Goal: Task Accomplishment & Management: Manage account settings

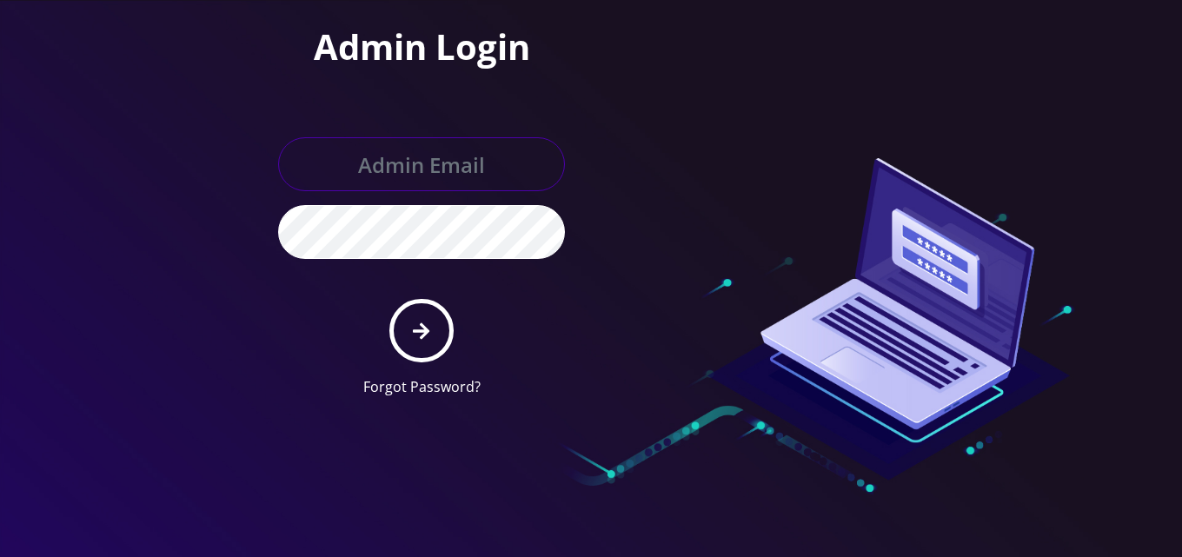
type input "allchoiceconnect@britewireless.com"
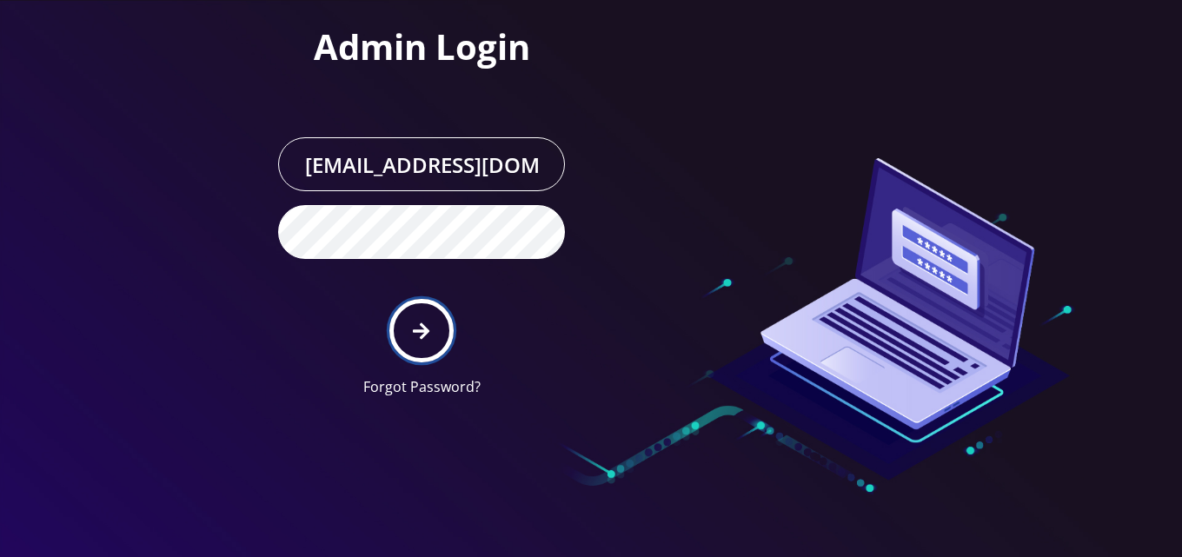
click at [432, 329] on button "submit" at bounding box center [420, 330] width 63 height 63
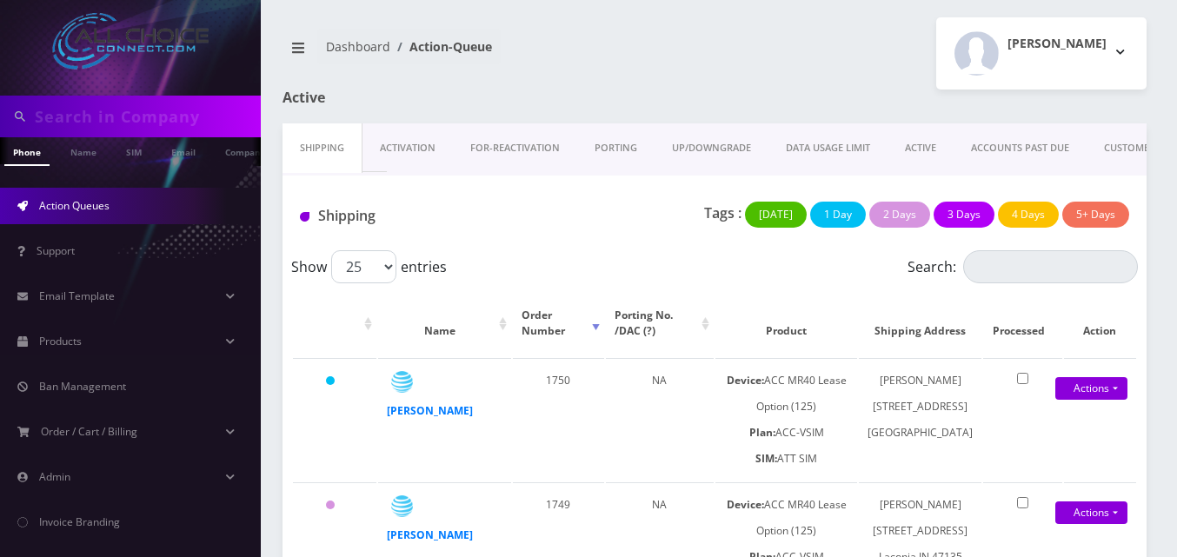
scroll to position [53, 0]
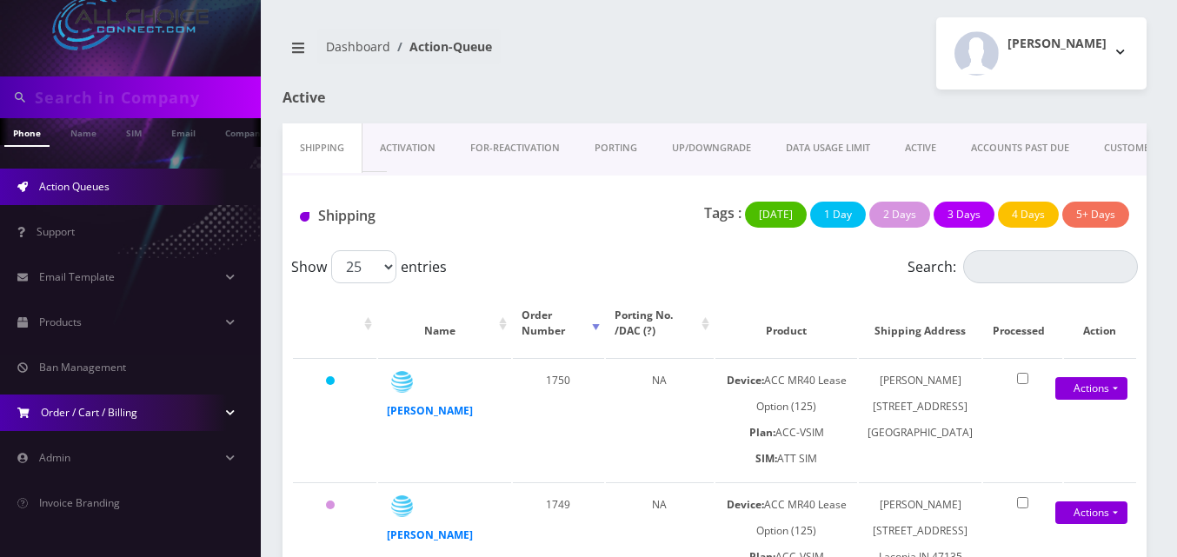
click at [96, 415] on span "Order / Cart / Billing" at bounding box center [89, 412] width 96 height 15
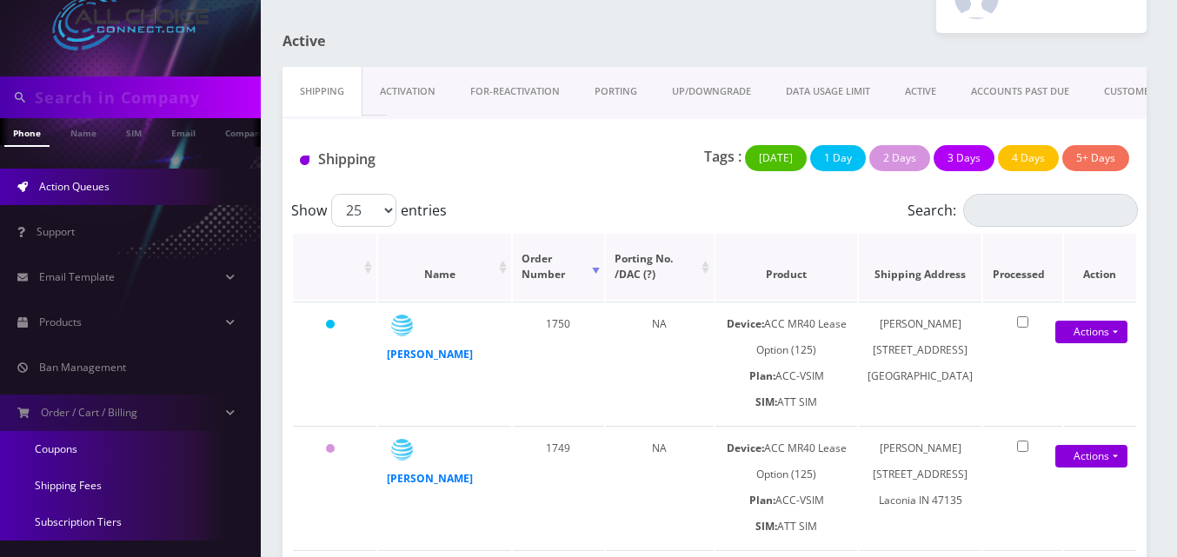
scroll to position [87, 0]
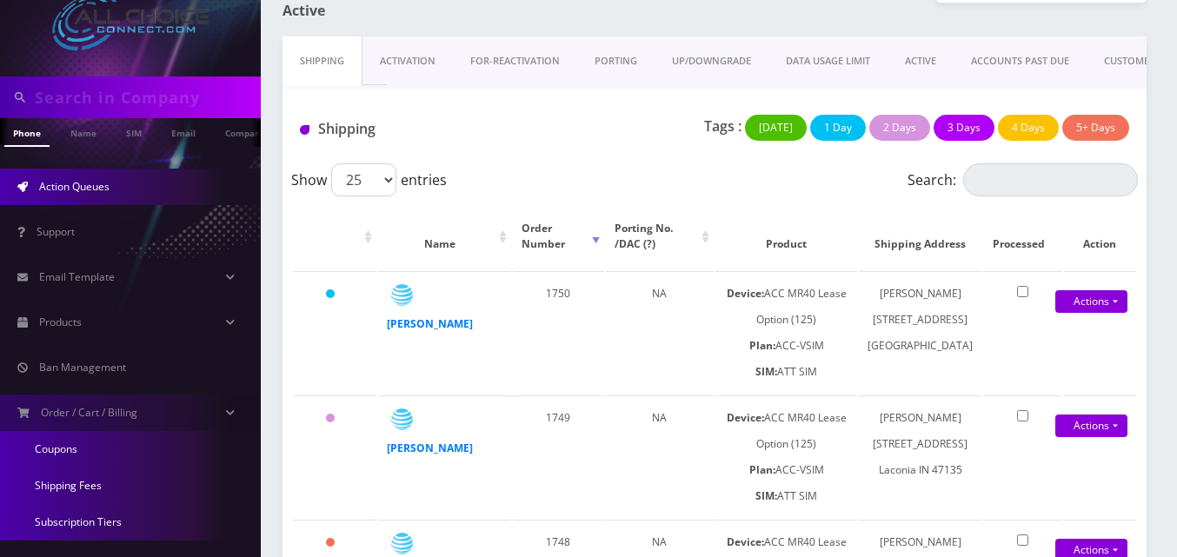
click at [92, 100] on input "text" at bounding box center [146, 97] width 222 height 33
type input "[PERSON_NAME]"
click at [87, 143] on link "Name" at bounding box center [83, 132] width 43 height 29
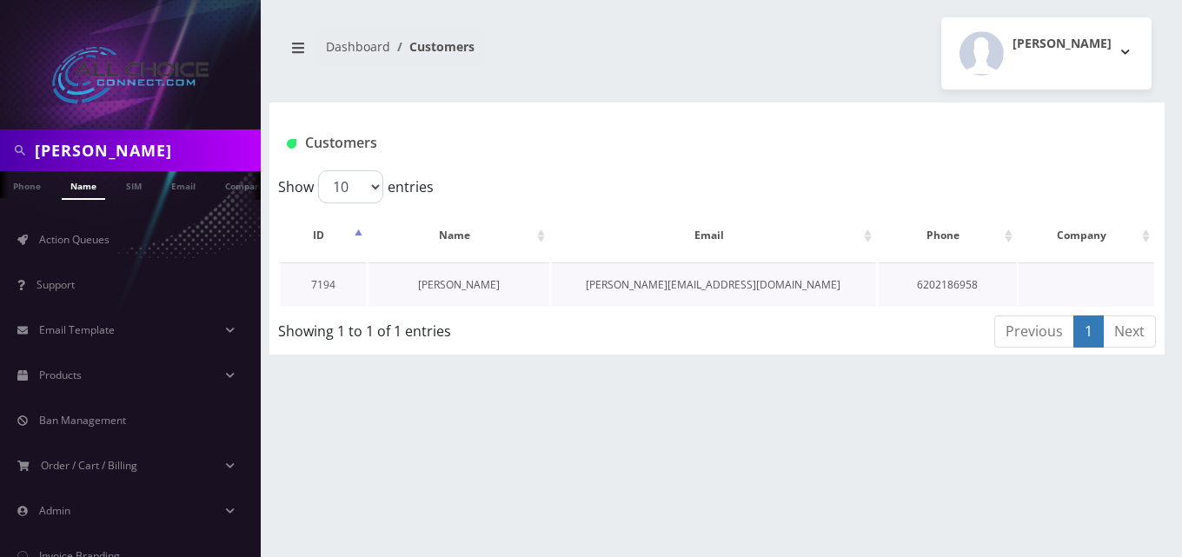
click at [461, 289] on link "[PERSON_NAME]" at bounding box center [459, 284] width 82 height 15
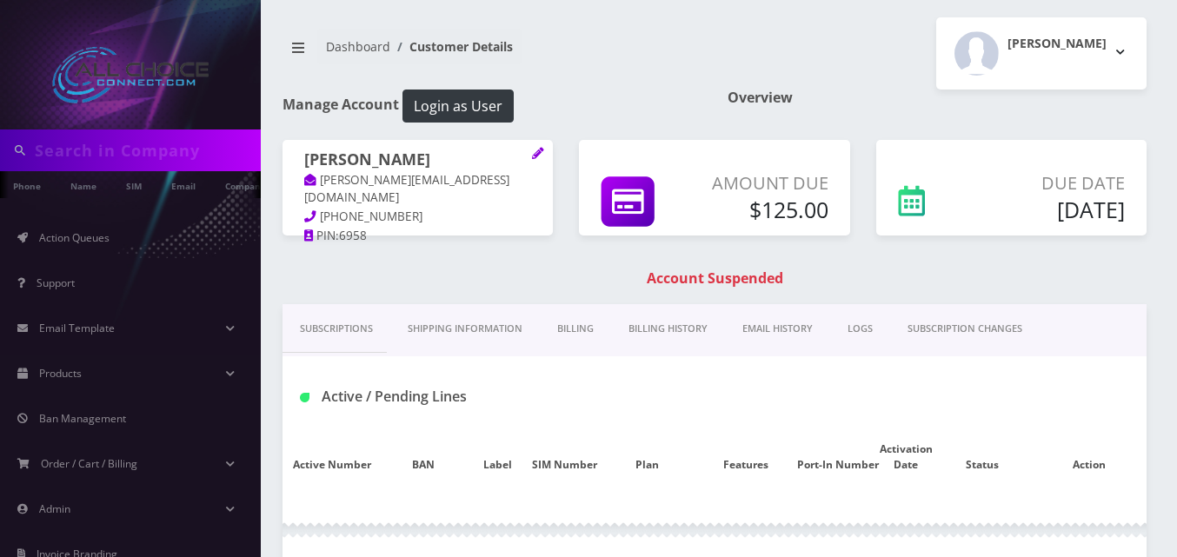
type input "[PERSON_NAME]"
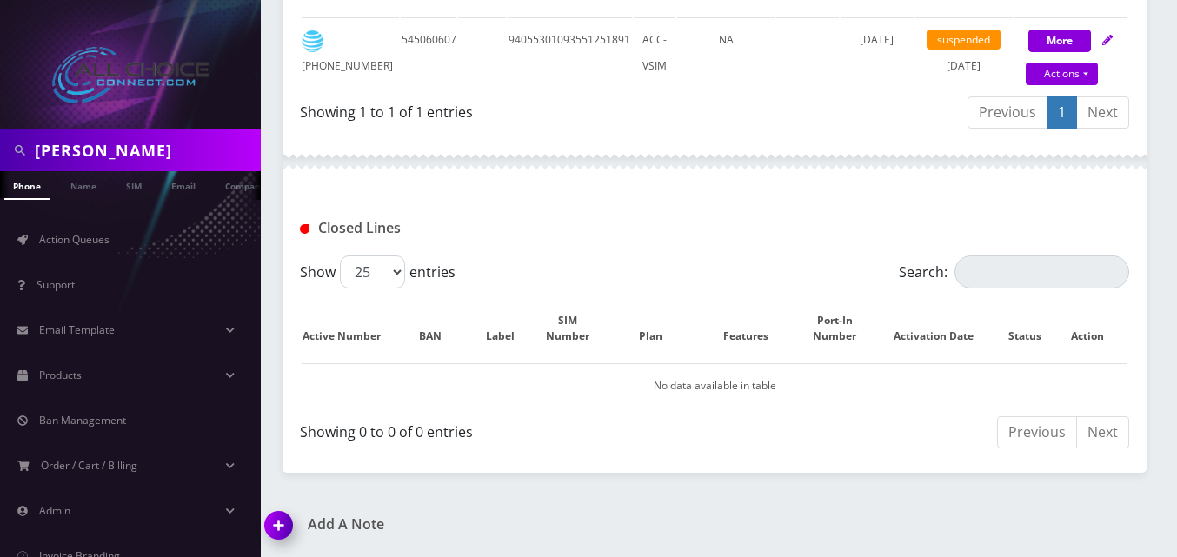
scroll to position [167, 0]
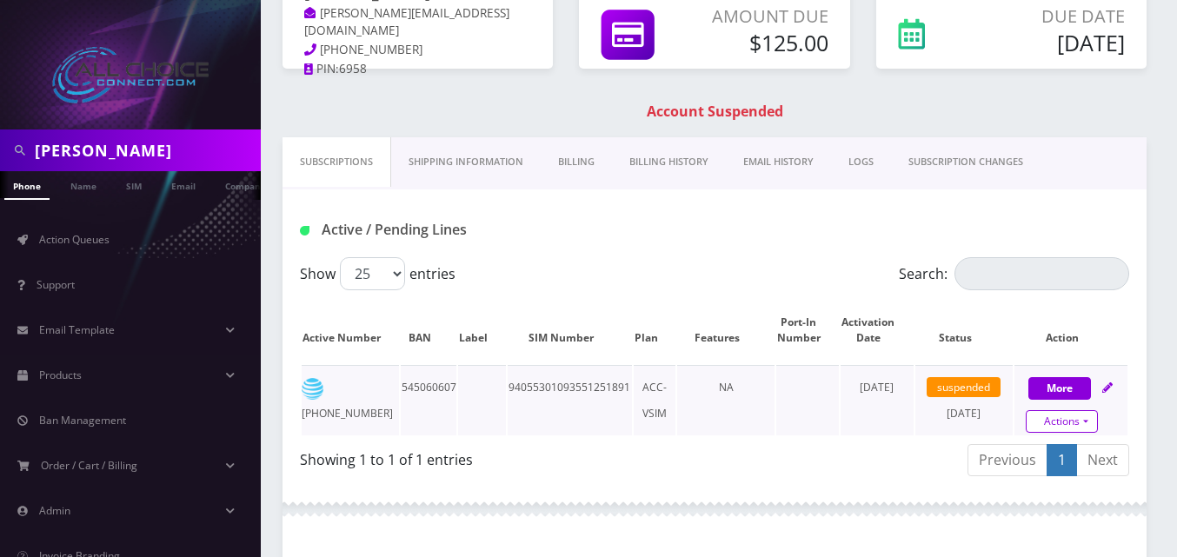
click at [1044, 425] on link "Actions" at bounding box center [1062, 421] width 72 height 23
select select "ATT SIM"
select select "308"
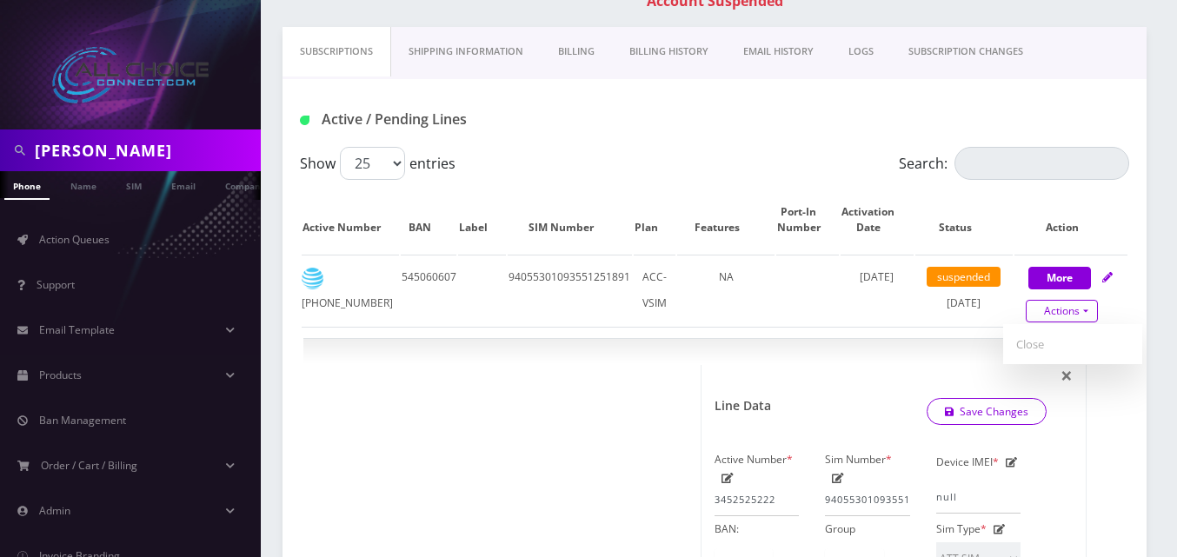
scroll to position [243, 0]
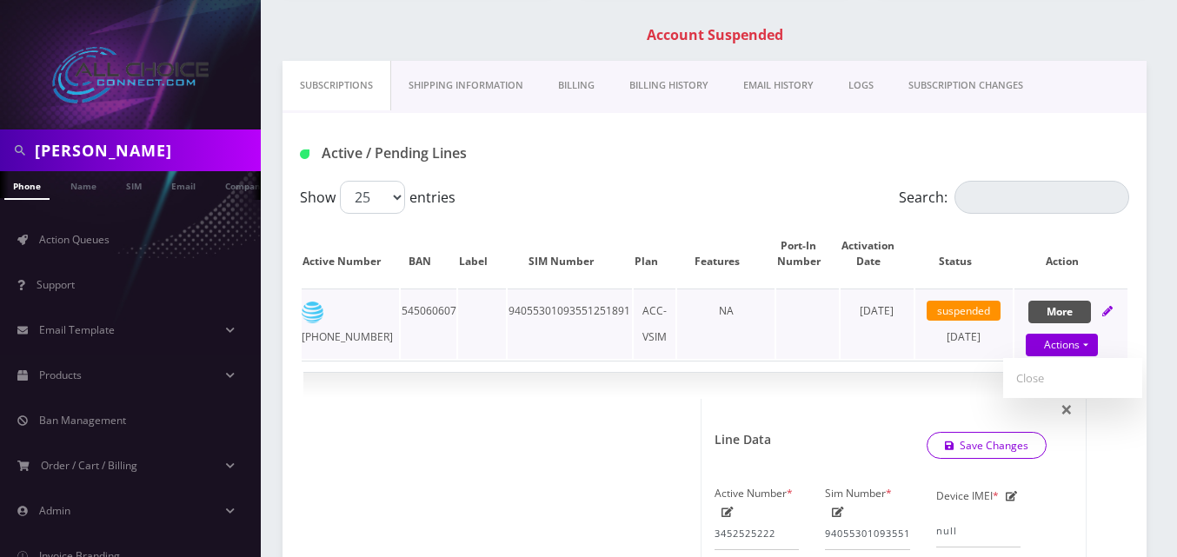
click at [1048, 308] on button "More" at bounding box center [1059, 312] width 63 height 23
select select "ATT SIM"
select select "308"
click at [1053, 312] on button "More" at bounding box center [1059, 312] width 63 height 23
select select "ATT SIM"
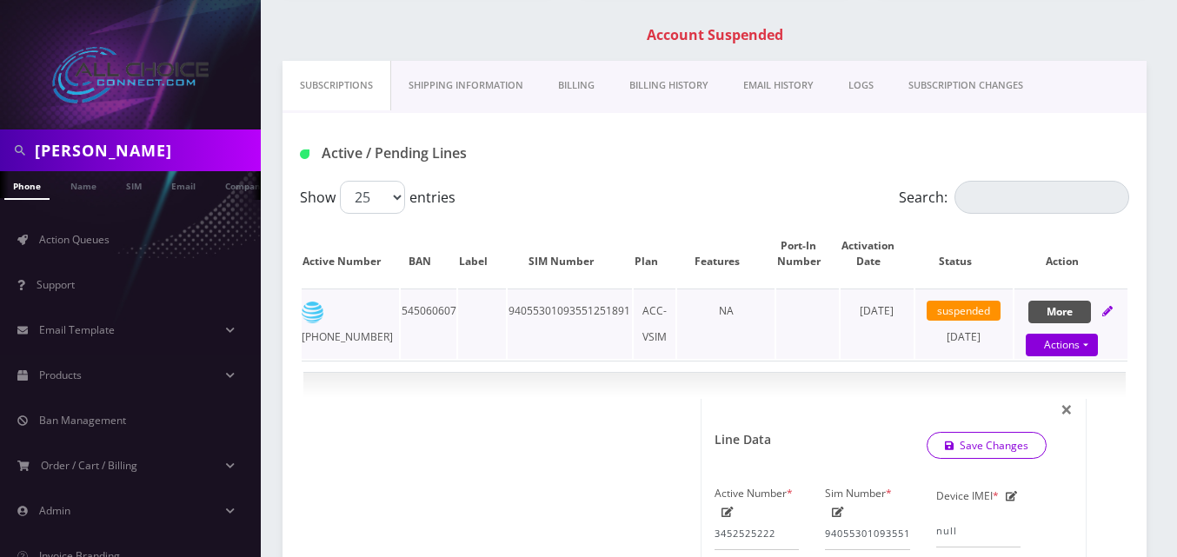
select select "308"
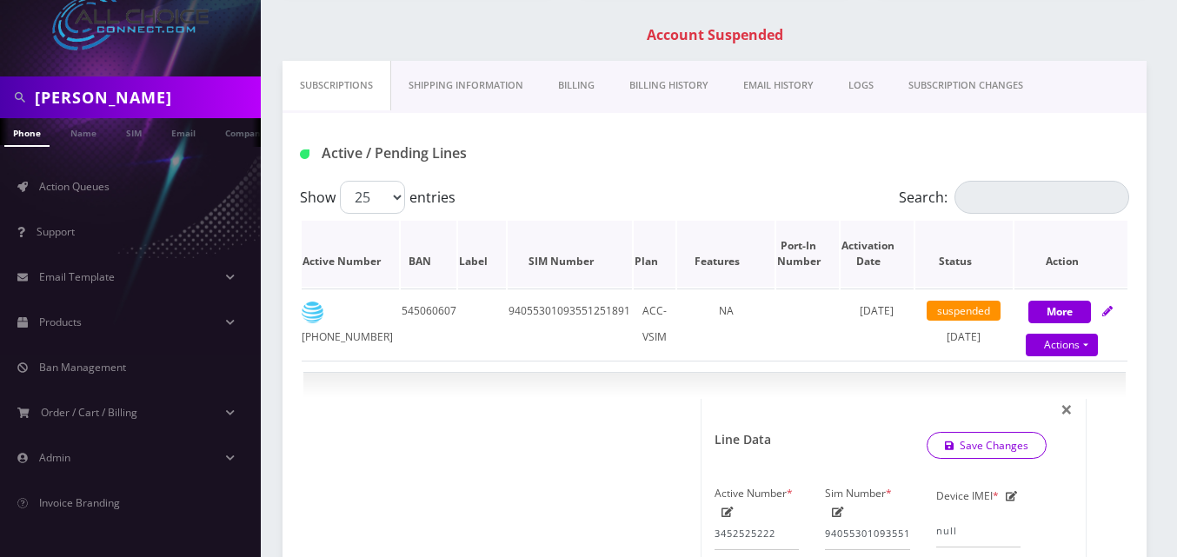
click at [960, 261] on th "Status" at bounding box center [963, 254] width 97 height 66
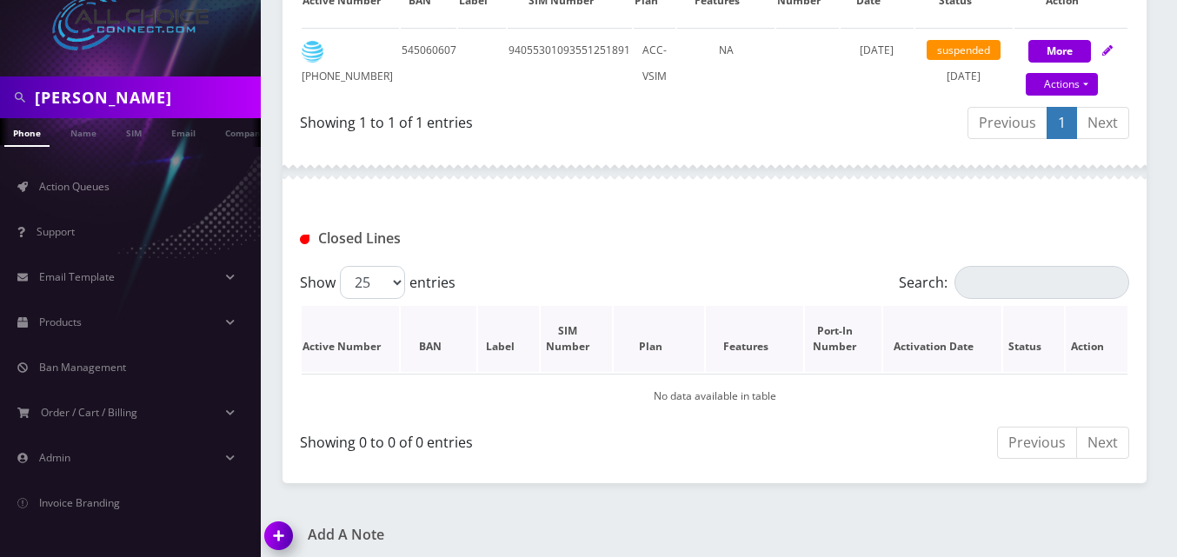
scroll to position [330, 0]
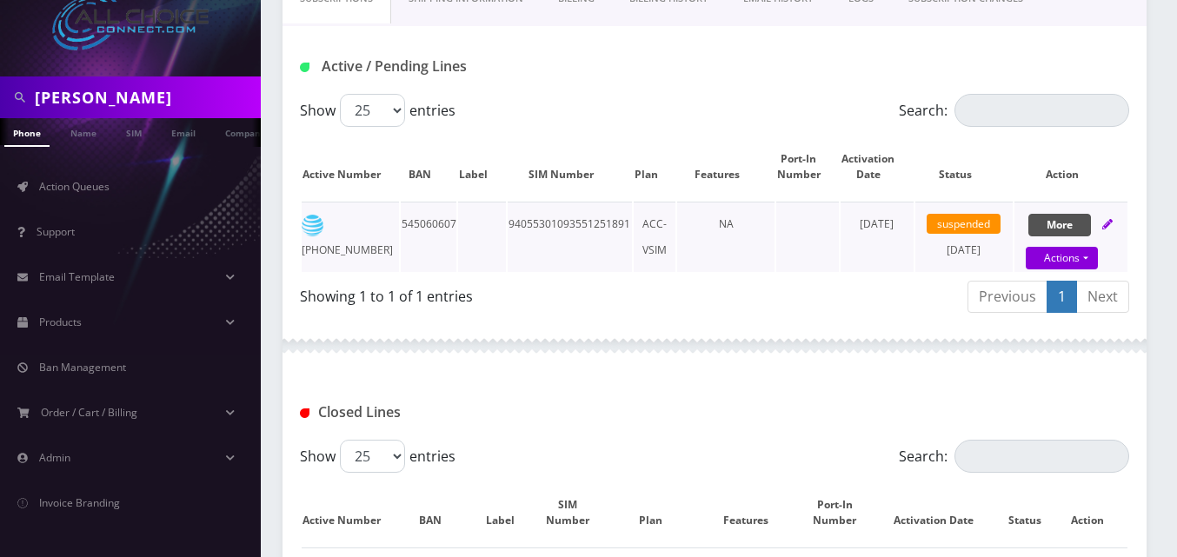
click at [1055, 226] on button "More" at bounding box center [1059, 225] width 63 height 23
select select "ATT SIM"
select select "308"
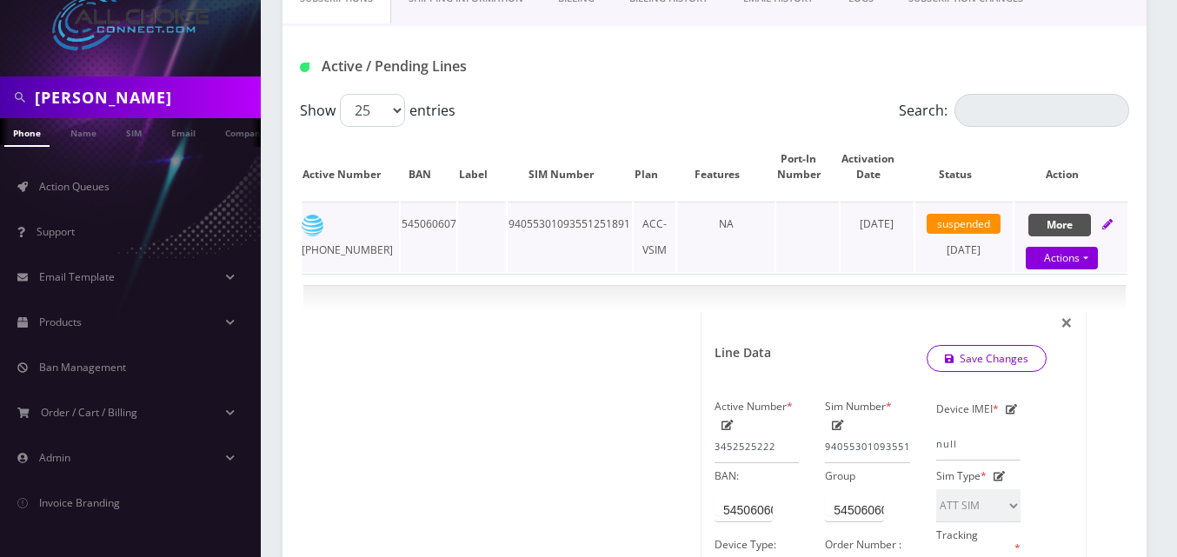
click at [1055, 226] on button "More" at bounding box center [1059, 225] width 63 height 23
select select "ATT SIM"
select select "308"
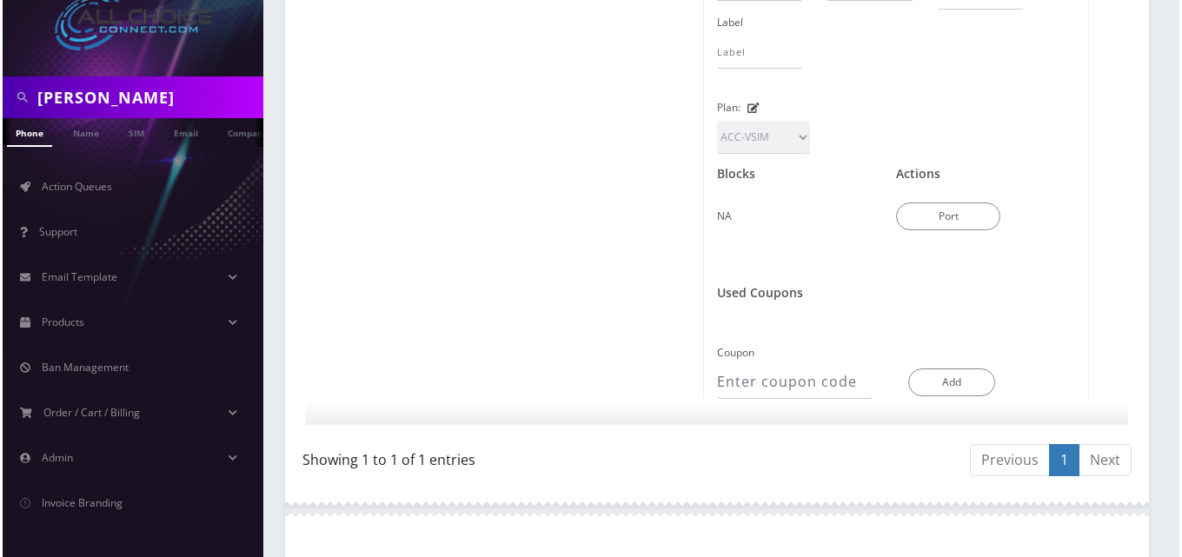
scroll to position [243, 0]
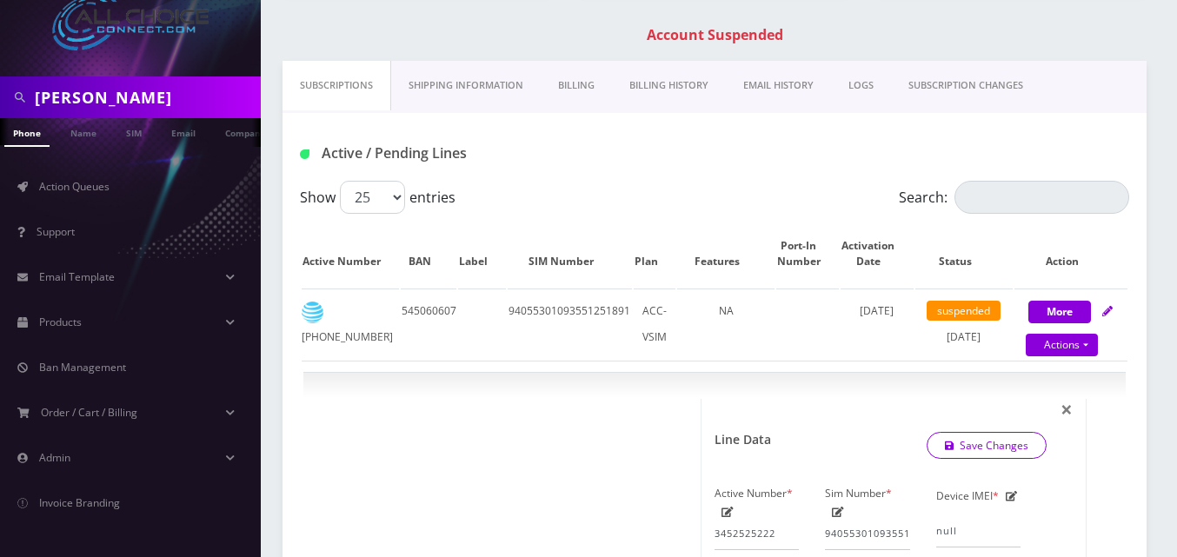
click at [579, 87] on link "Billing" at bounding box center [576, 86] width 71 height 50
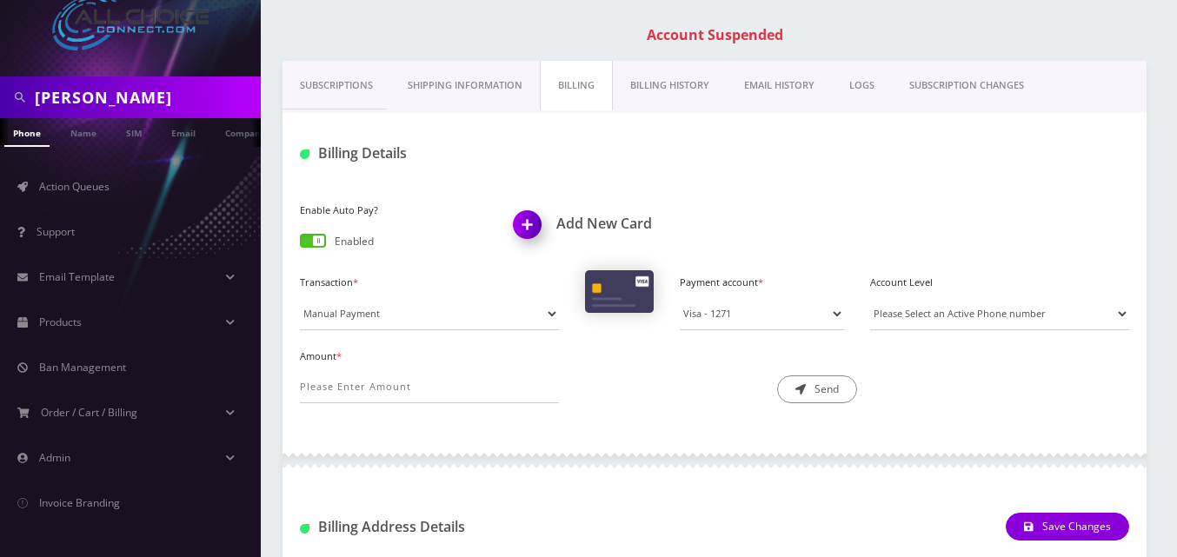
click at [319, 236] on span at bounding box center [313, 241] width 26 height 14
click at [300, 244] on input "checkbox" at bounding box center [300, 244] width 0 height 0
click at [316, 242] on span at bounding box center [313, 241] width 26 height 14
click at [300, 244] on input "checkbox" at bounding box center [300, 244] width 0 height 0
click at [833, 316] on select "Visa - 2661 Visa - 1271" at bounding box center [762, 313] width 164 height 33
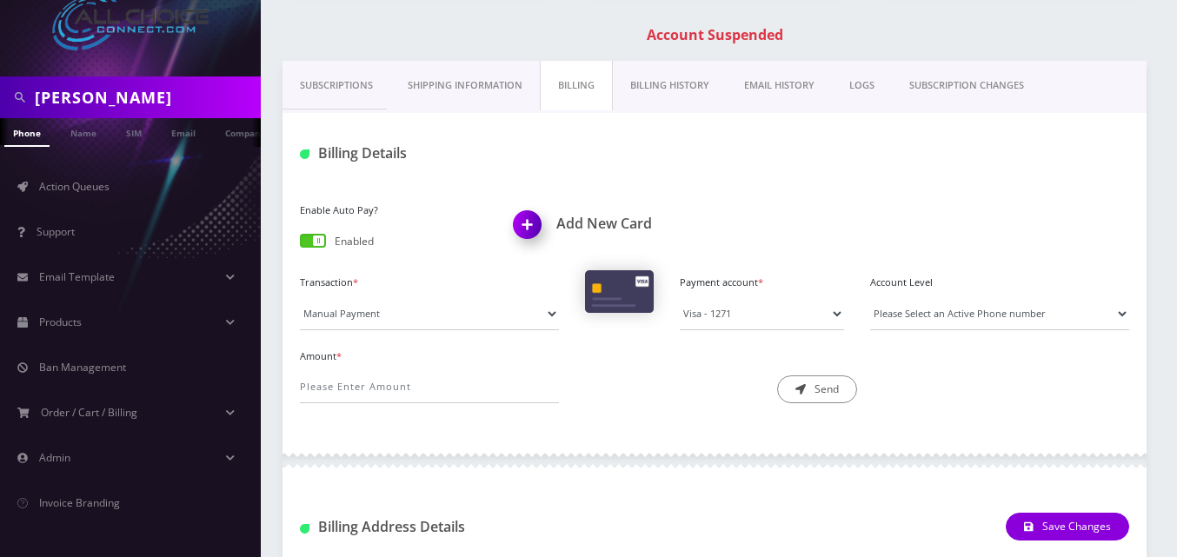
drag, startPoint x: 378, startPoint y: 308, endPoint x: 734, endPoint y: 393, distance: 365.6
click at [735, 394] on div "Description * Send" at bounding box center [714, 374] width 285 height 60
click at [551, 316] on select "Manual Payment Custom Charge Manual Credit Custom Invoice" at bounding box center [429, 313] width 259 height 33
click at [629, 368] on div "Description * Send" at bounding box center [714, 374] width 285 height 60
click at [536, 218] on img at bounding box center [530, 230] width 51 height 51
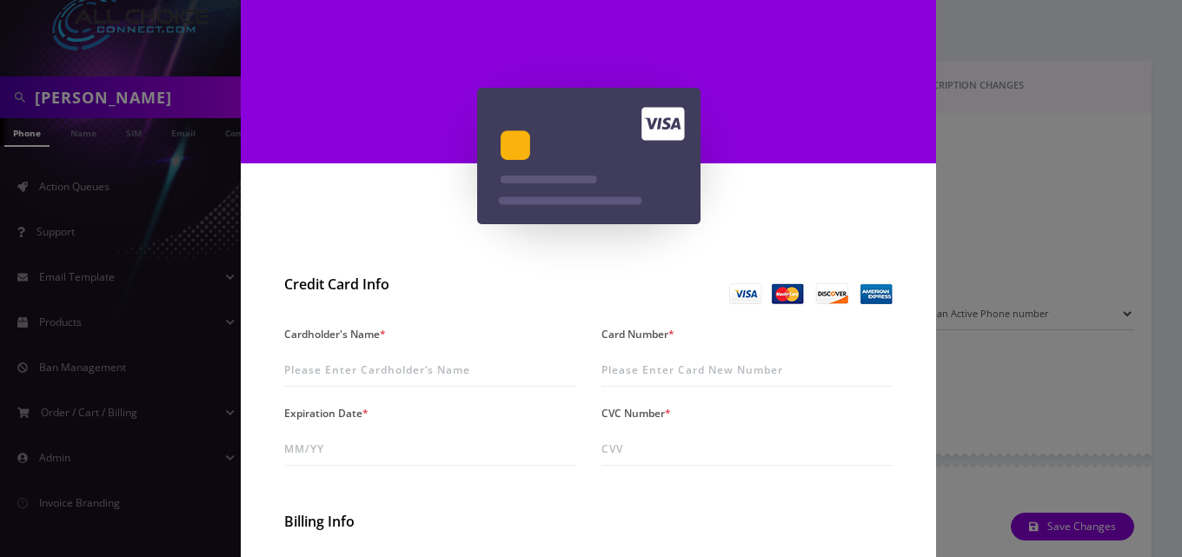
scroll to position [174, 0]
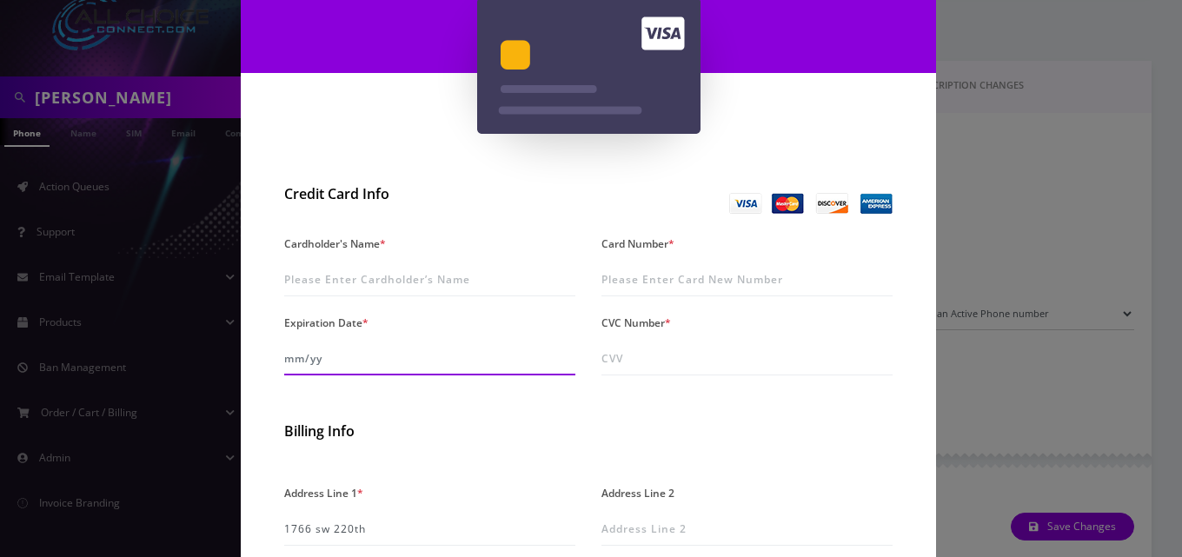
click at [291, 362] on input "Expiration Date *" at bounding box center [429, 358] width 291 height 33
type input "07/28"
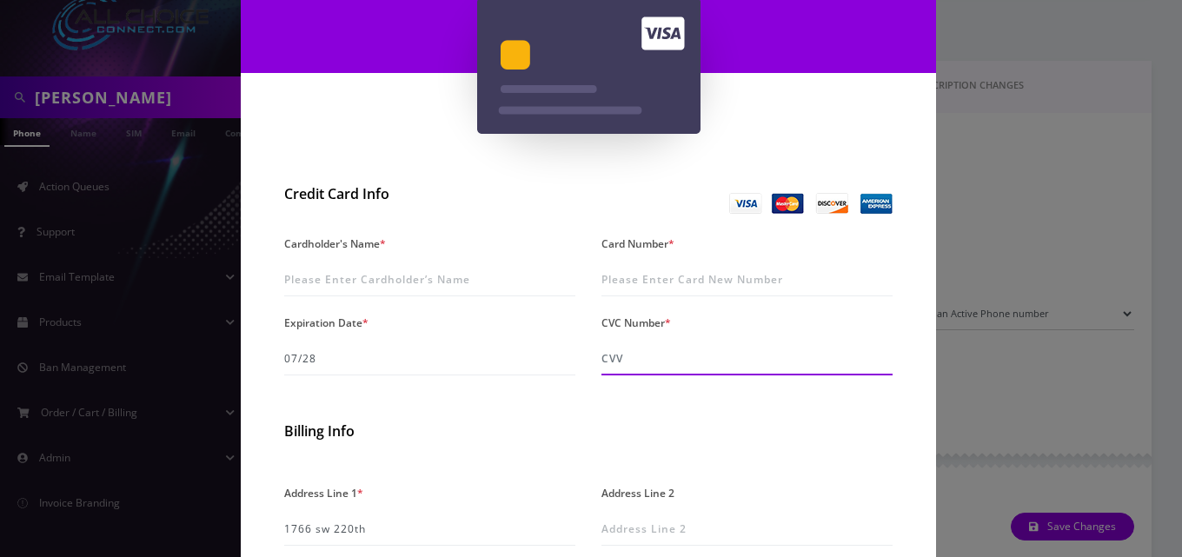
drag, startPoint x: 628, startPoint y: 364, endPoint x: 628, endPoint y: 355, distance: 9.6
click at [628, 361] on input "CVC Number *" at bounding box center [746, 358] width 291 height 33
type input "795"
click at [571, 445] on div "Billing Info" at bounding box center [588, 434] width 635 height 23
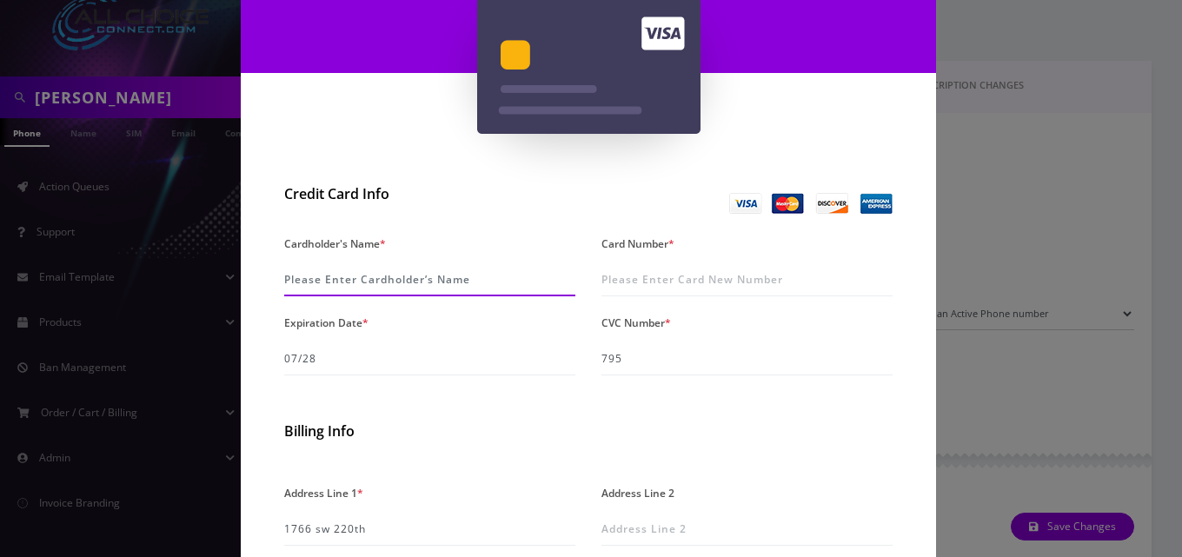
paste input "Joshua Anderson"
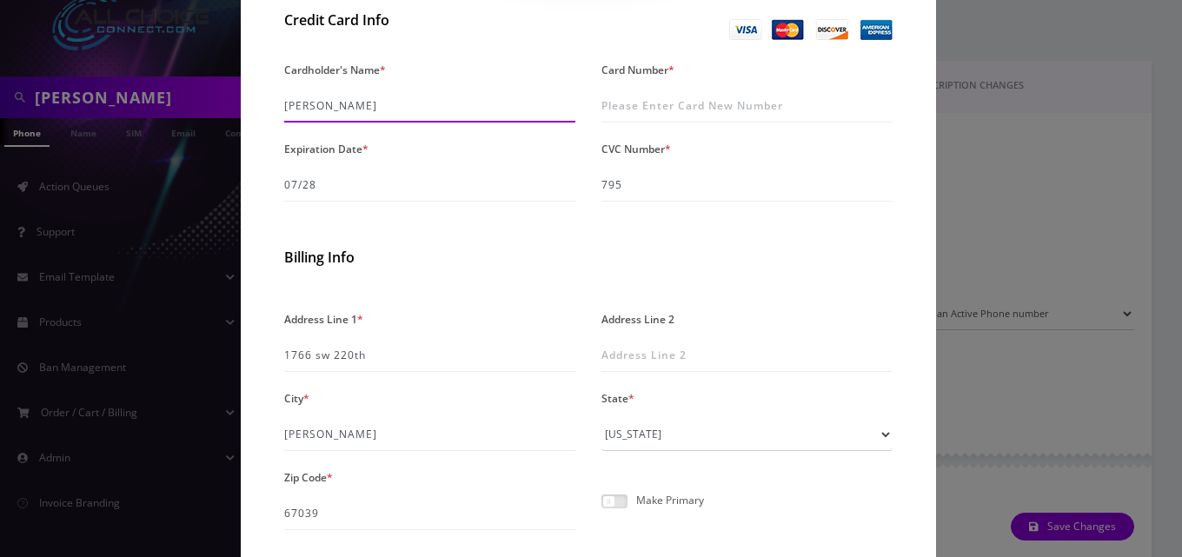
type input "Joshua Anderson"
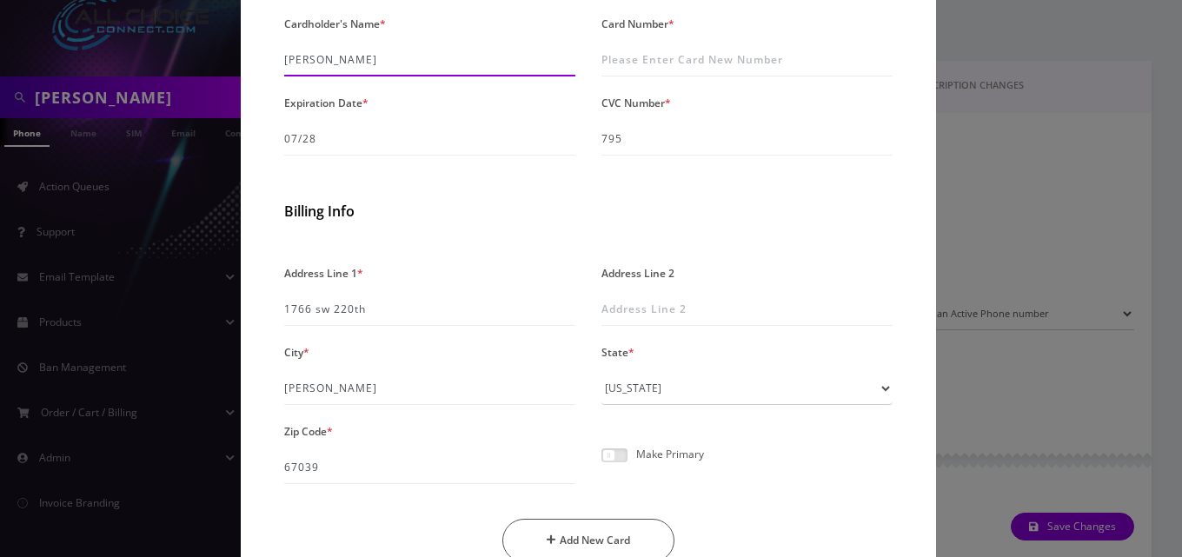
scroll to position [481, 0]
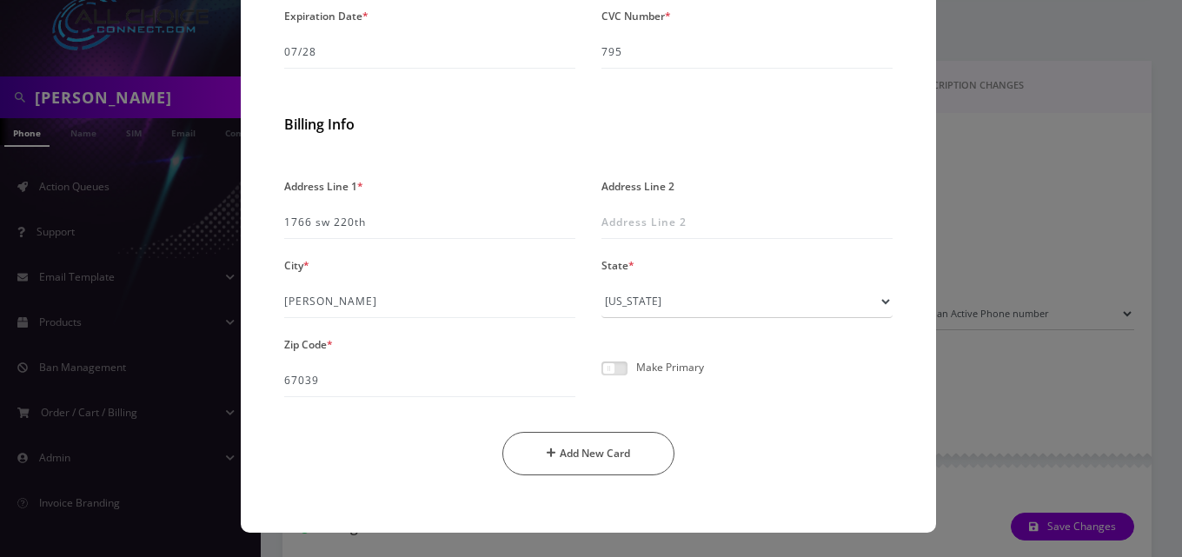
click at [607, 367] on span at bounding box center [614, 369] width 26 height 14
click at [601, 378] on input "checkbox" at bounding box center [601, 378] width 0 height 0
click at [604, 455] on button "Add New Card" at bounding box center [588, 453] width 173 height 43
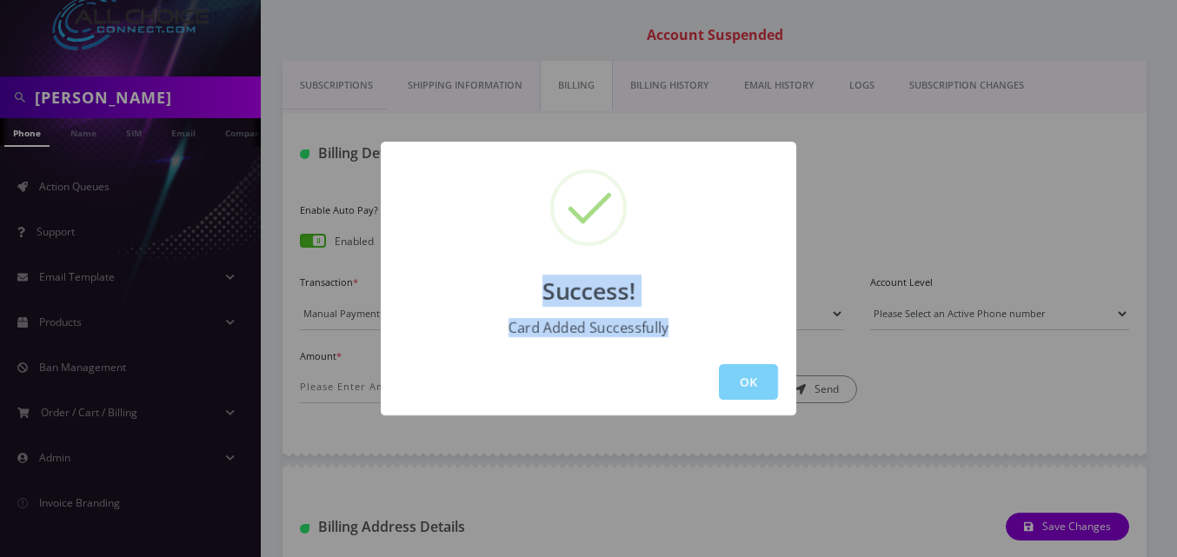
drag, startPoint x: 555, startPoint y: 183, endPoint x: 697, endPoint y: 401, distance: 260.1
click at [697, 401] on div "Success! Card Added Successfully OK" at bounding box center [588, 279] width 415 height 274
click at [759, 388] on button "OK" at bounding box center [748, 382] width 59 height 36
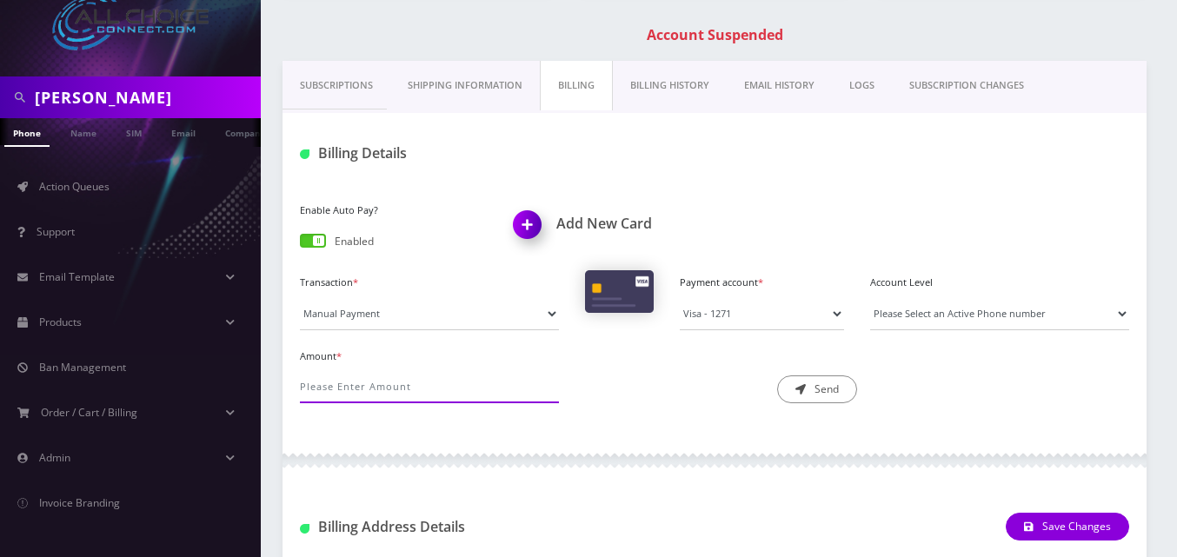
click at [312, 392] on input "Amount *" at bounding box center [429, 386] width 259 height 33
type input "125.00"
click at [458, 435] on div at bounding box center [714, 461] width 864 height 52
click at [836, 315] on select "Visa - 2661 Visa - 1271" at bounding box center [762, 313] width 164 height 33
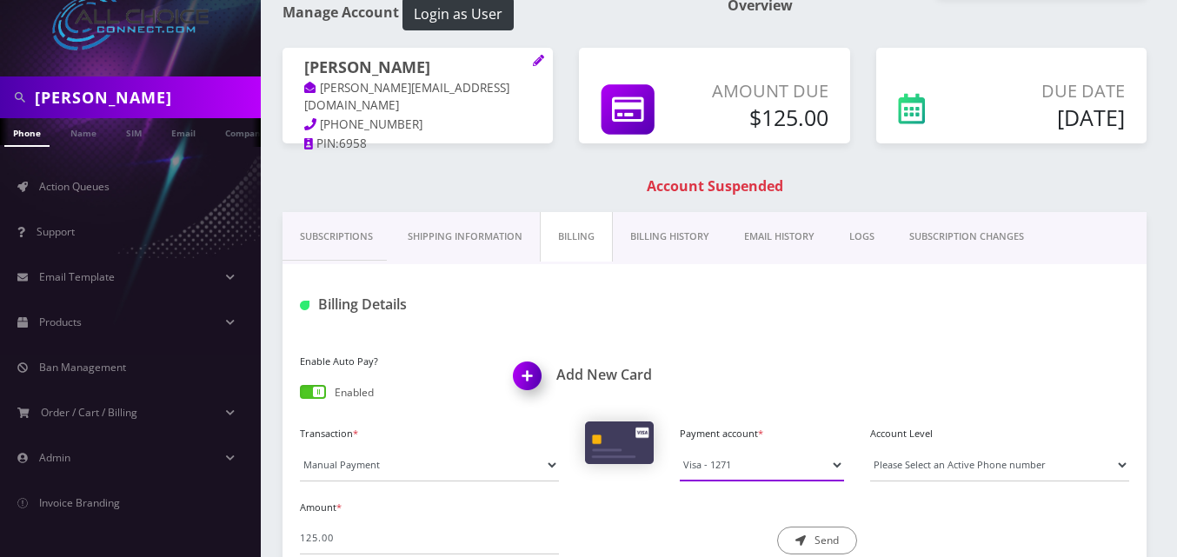
scroll to position [174, 0]
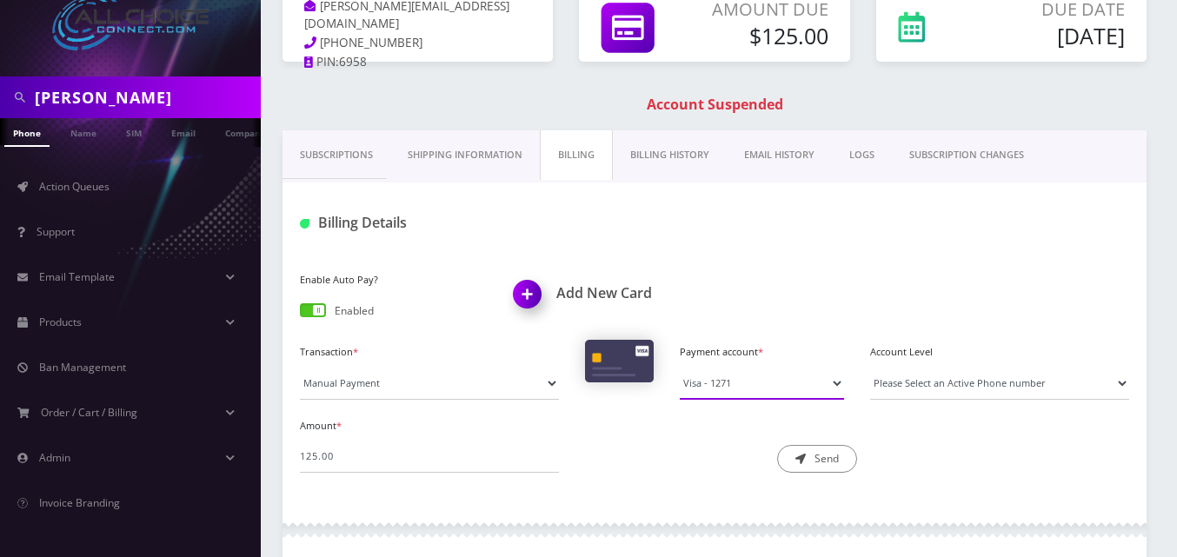
click at [834, 387] on select "Visa - 2661 Visa - 1271" at bounding box center [762, 383] width 164 height 33
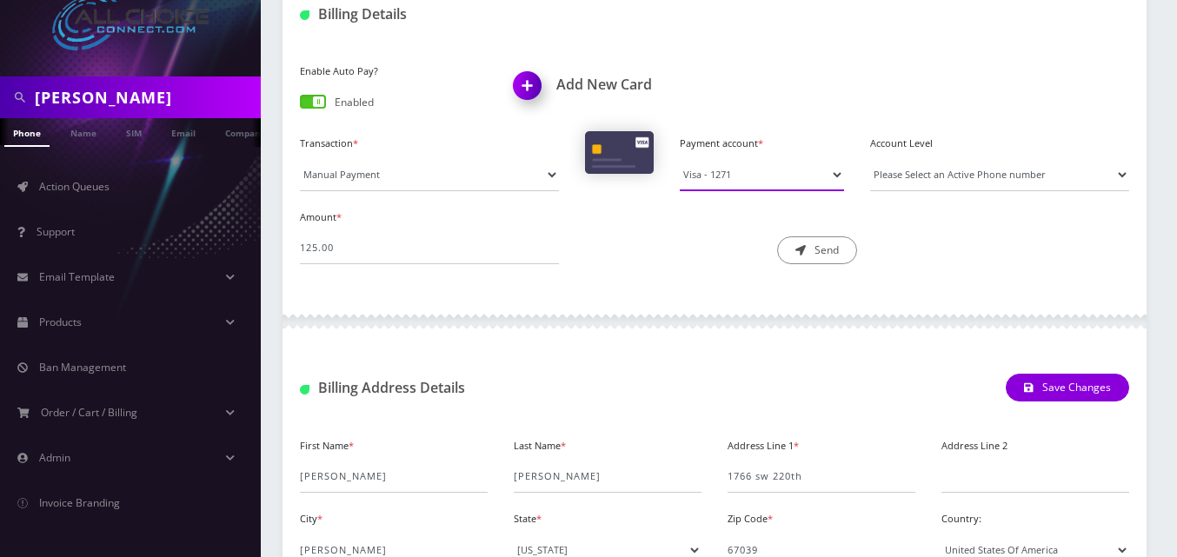
scroll to position [522, 0]
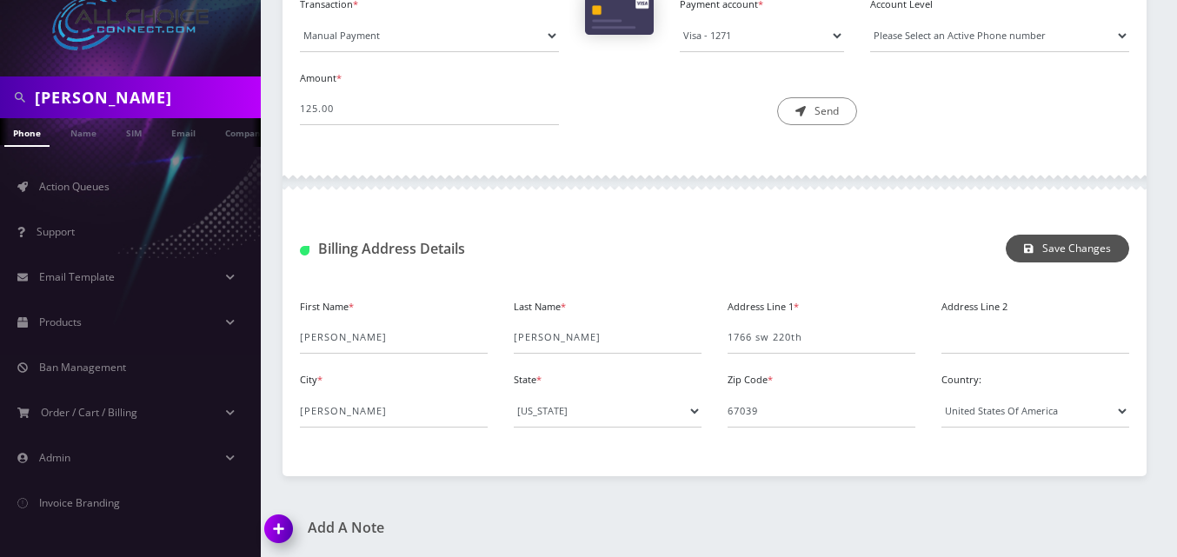
click at [1061, 246] on button "Save Changes" at bounding box center [1067, 249] width 123 height 28
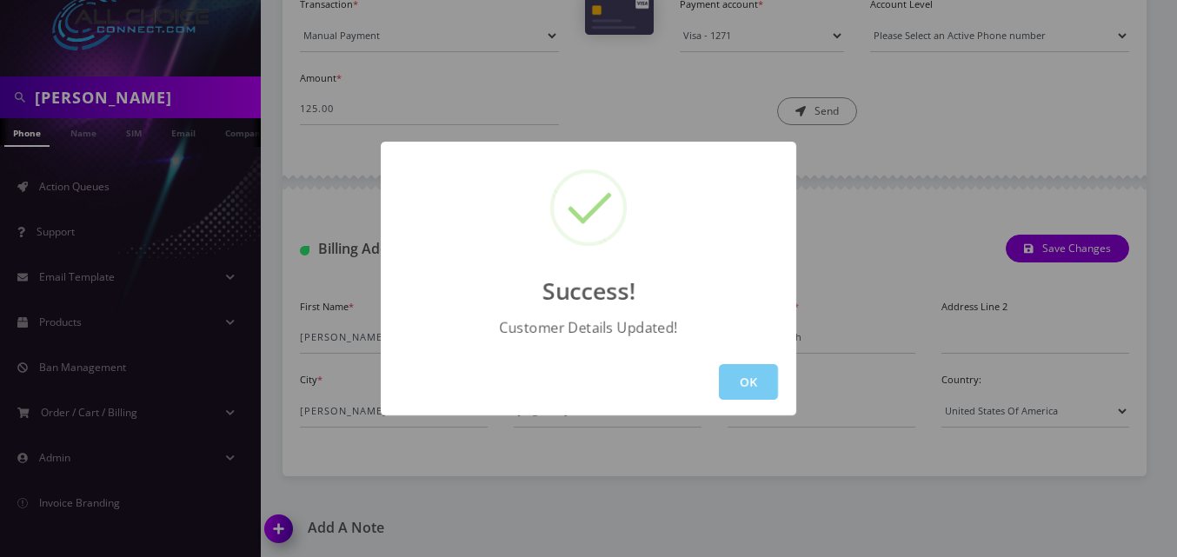
click at [748, 369] on button "OK" at bounding box center [748, 382] width 59 height 36
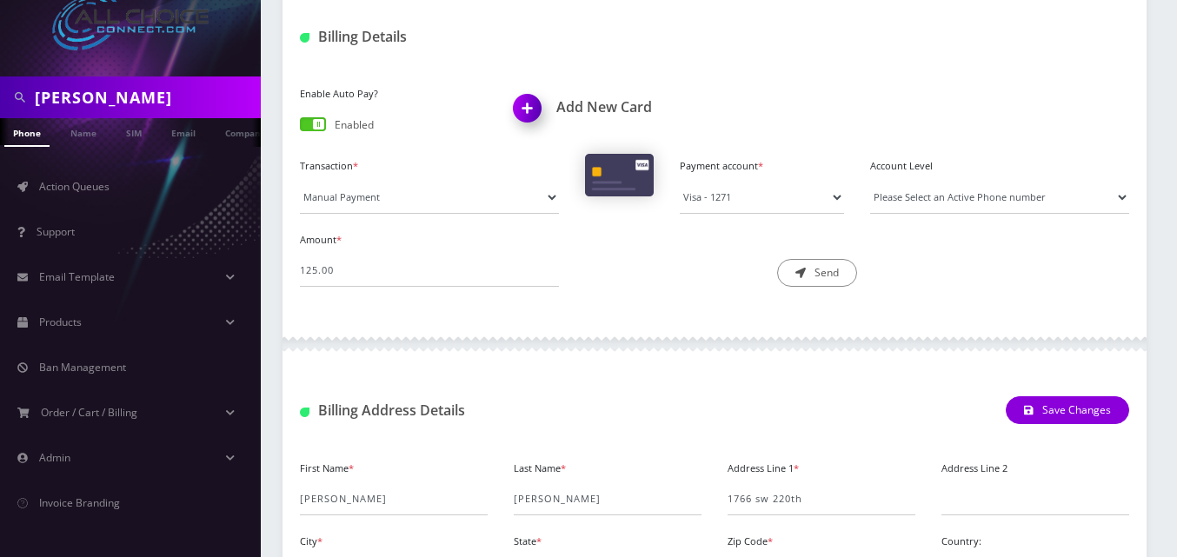
scroll to position [261, 0]
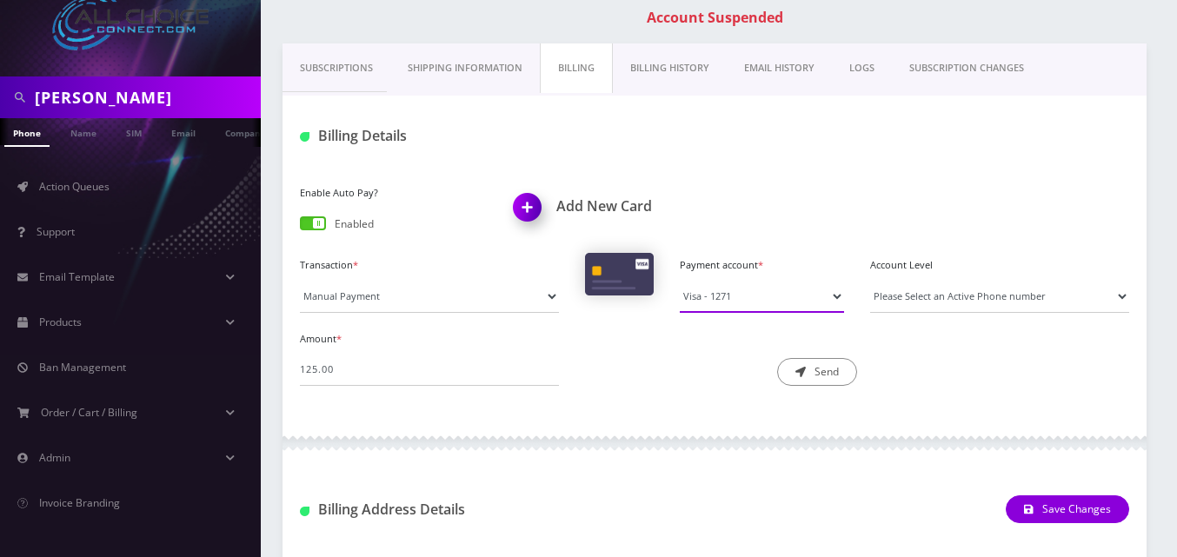
click at [826, 307] on select "Visa - 2661 Visa - 1271" at bounding box center [762, 296] width 164 height 33
click at [681, 403] on div "Enable Auto Pay? Enabled Add New Card Transaction * Manual Payment Custom Charg…" at bounding box center [714, 290] width 864 height 254
click at [413, 303] on select "Manual Payment Custom Charge Manual Credit Custom Invoice" at bounding box center [429, 296] width 259 height 33
click at [300, 280] on select "Manual Payment Custom Charge Manual Credit Custom Invoice" at bounding box center [429, 296] width 259 height 33
click at [1120, 296] on select "Please Select an Active Phone number" at bounding box center [999, 296] width 259 height 33
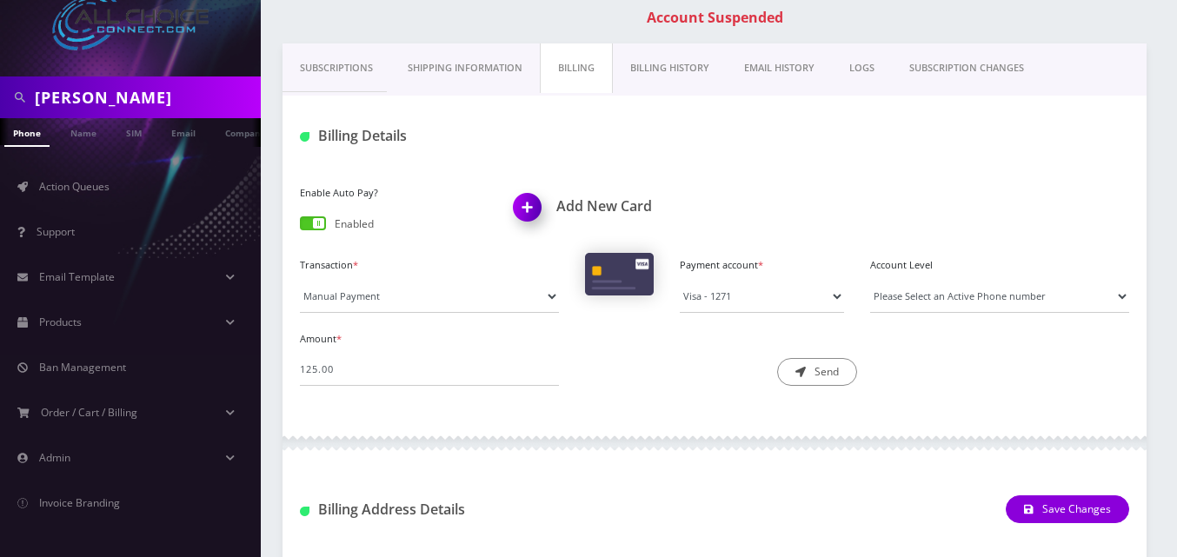
click at [1062, 236] on div "Enable Auto Pay? Enabled Add New Card" at bounding box center [714, 217] width 855 height 72
click at [722, 295] on select "Visa - 2661 Visa - 1271" at bounding box center [762, 296] width 164 height 33
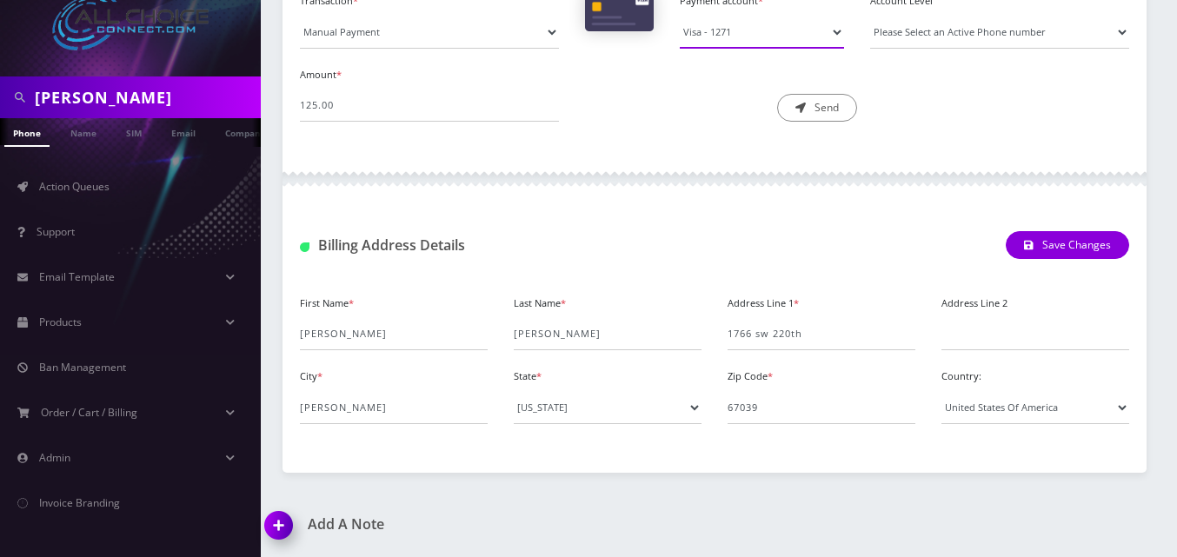
scroll to position [177, 0]
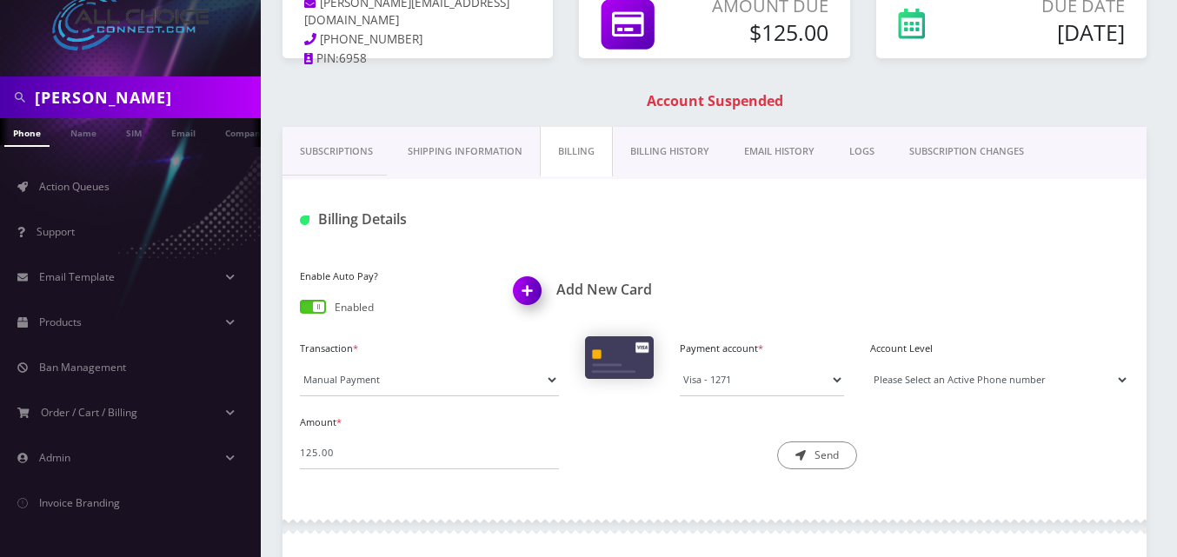
click at [950, 375] on select "Please Select an Active Phone number" at bounding box center [999, 379] width 259 height 33
click at [870, 363] on select "Please Select an Active Phone number" at bounding box center [999, 379] width 259 height 33
click at [1124, 379] on select "Please Select an Active Phone number" at bounding box center [999, 379] width 259 height 33
click at [1091, 298] on div "Enable Auto Pay? Enabled Add New Card" at bounding box center [714, 300] width 855 height 72
click at [530, 286] on img at bounding box center [530, 296] width 51 height 51
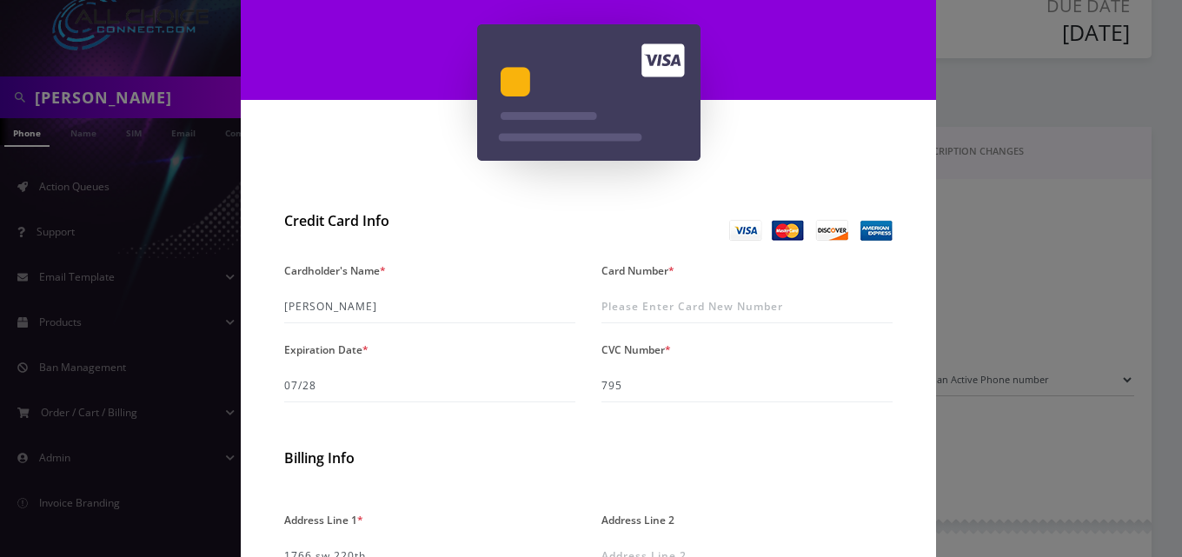
scroll to position [261, 0]
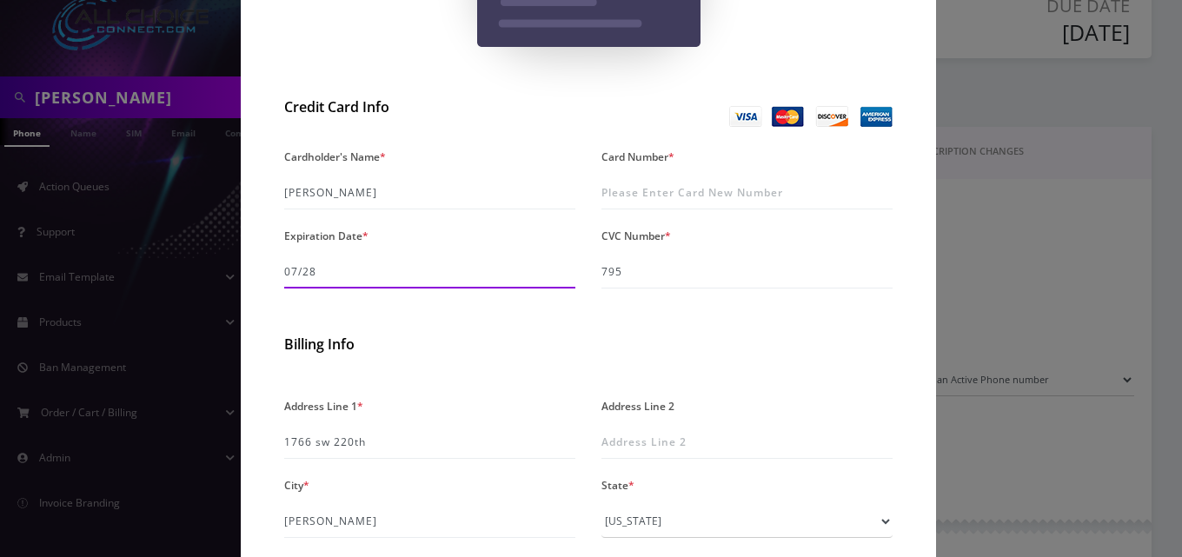
click at [289, 272] on input "07/28" at bounding box center [429, 272] width 291 height 33
type input "07/28"
click at [648, 286] on div "CVC Number * 795" at bounding box center [746, 255] width 317 height 65
type input "795"
click at [549, 357] on div "Billing Info" at bounding box center [588, 347] width 635 height 23
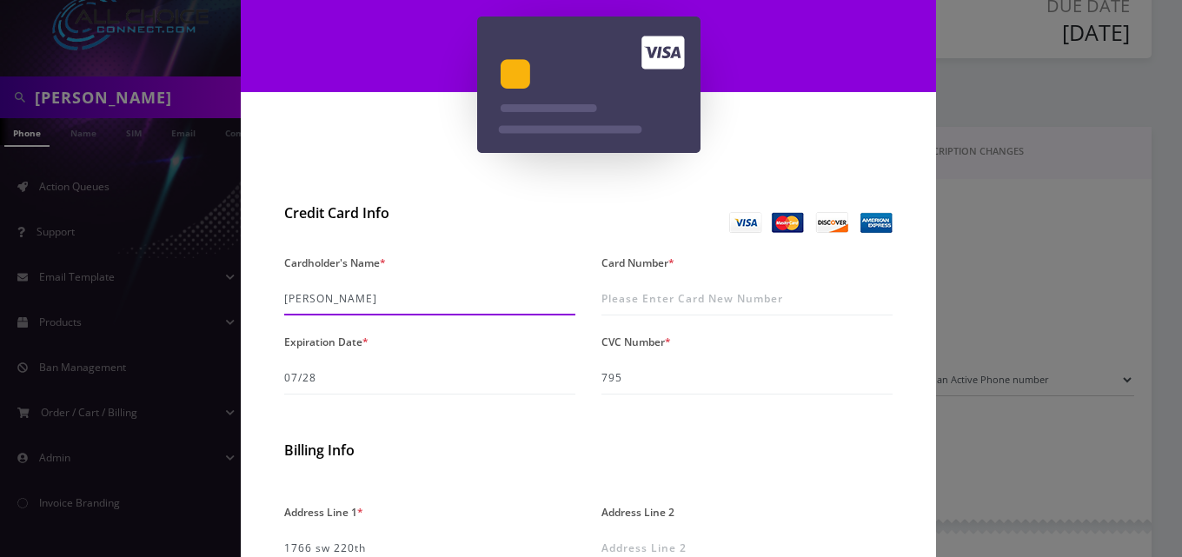
scroll to position [435, 0]
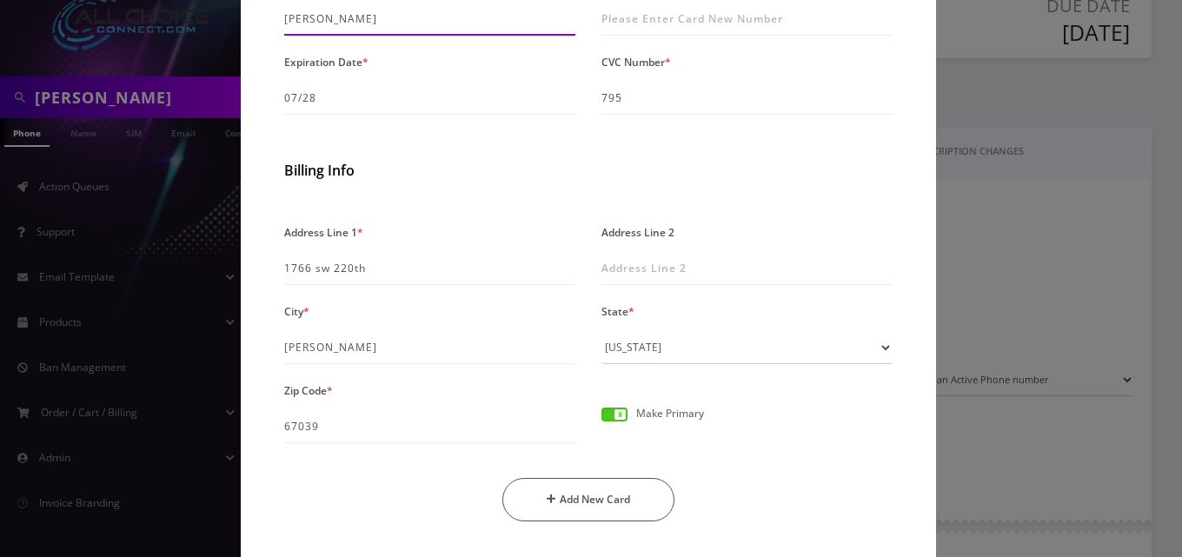
type input "Joshua Anderson"
click at [611, 417] on span at bounding box center [614, 415] width 26 height 14
click at [601, 424] on input "checkbox" at bounding box center [601, 424] width 0 height 0
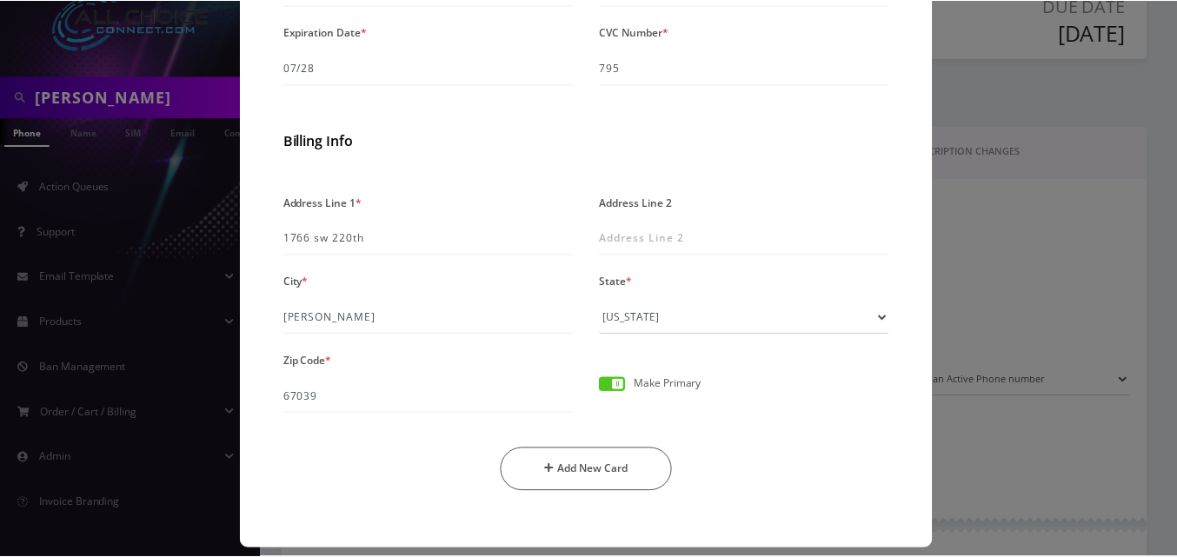
scroll to position [481, 0]
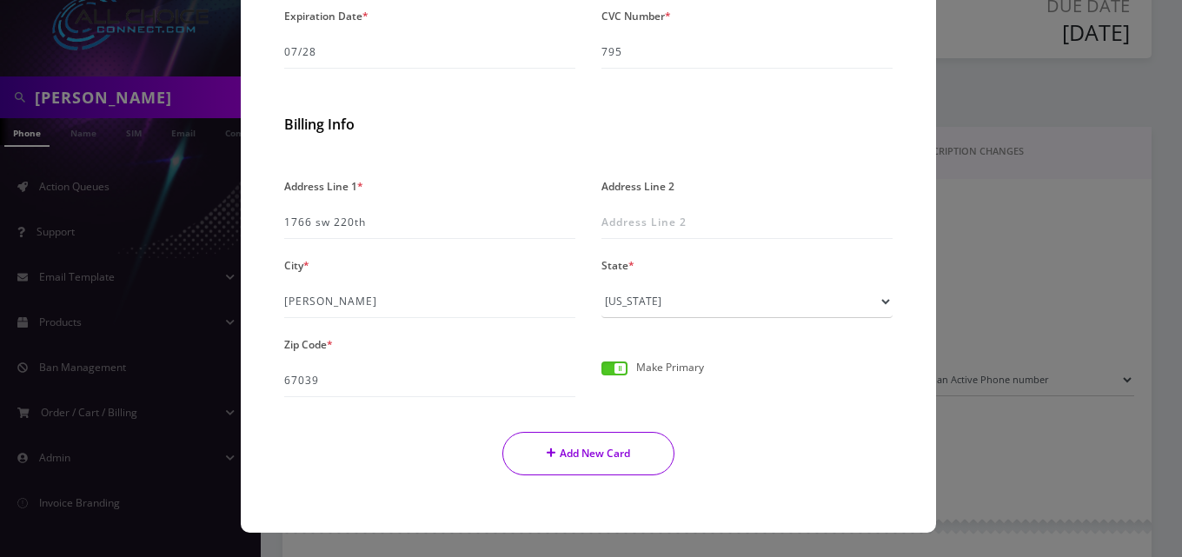
click at [568, 455] on button "Add New Card" at bounding box center [588, 453] width 173 height 43
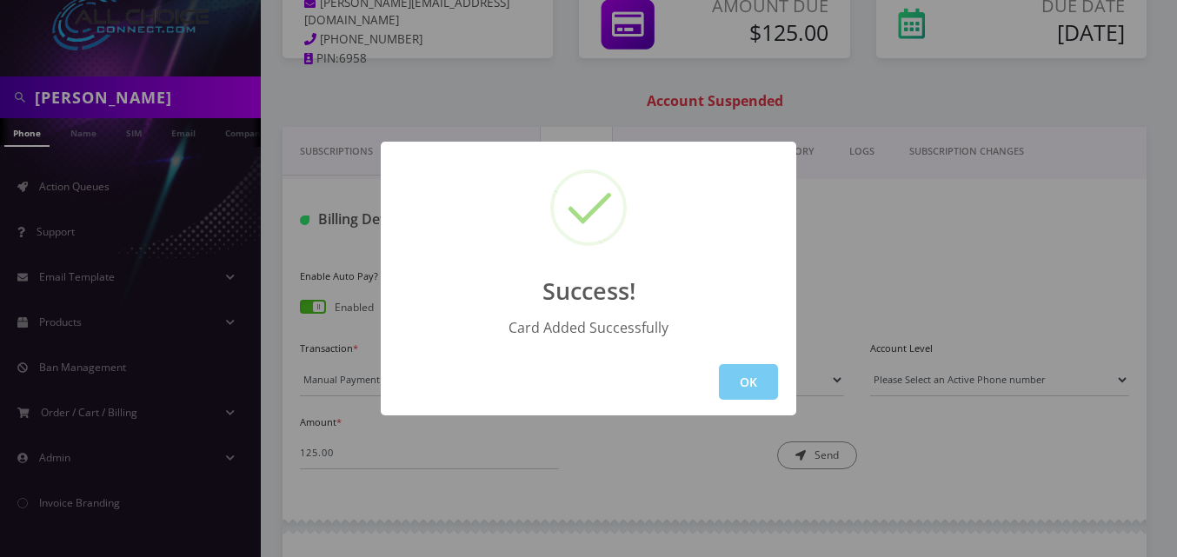
click at [748, 379] on button "OK" at bounding box center [748, 382] width 59 height 36
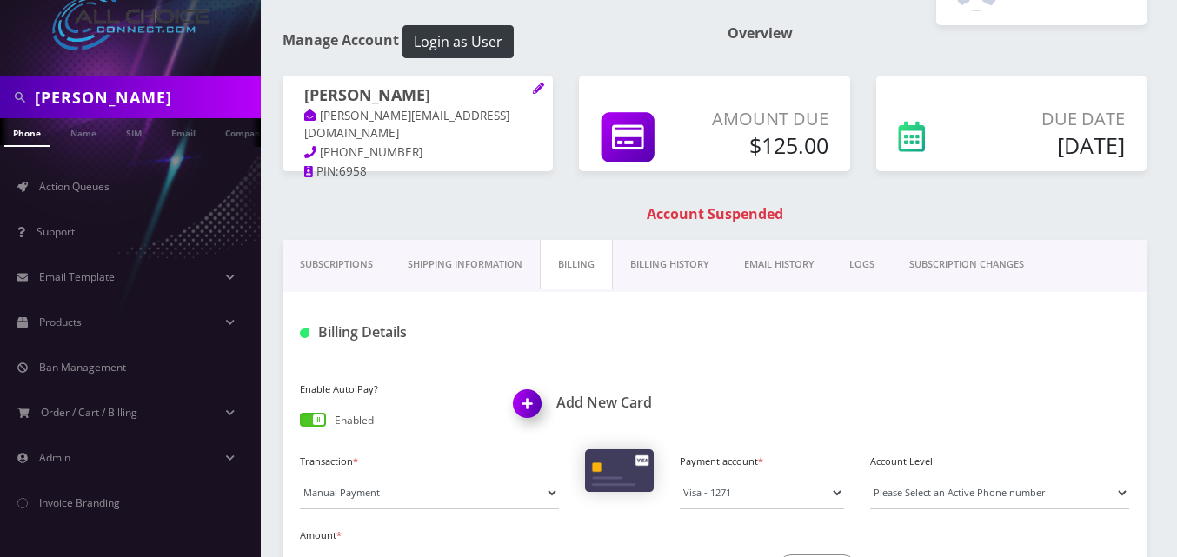
scroll to position [174, 0]
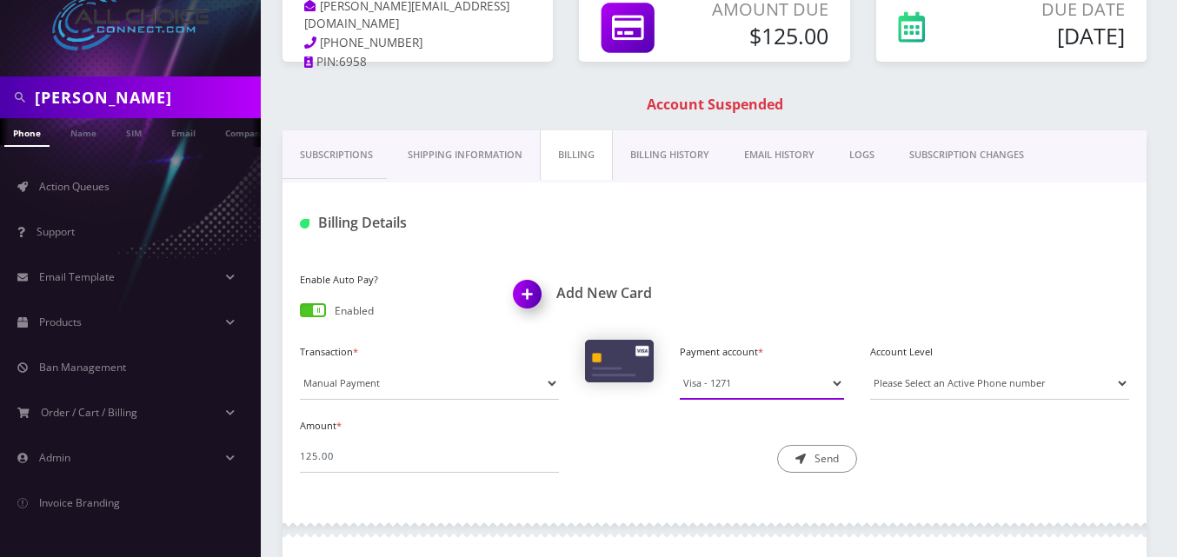
click at [841, 385] on select "Visa - 2661 Visa - 1271" at bounding box center [762, 383] width 164 height 33
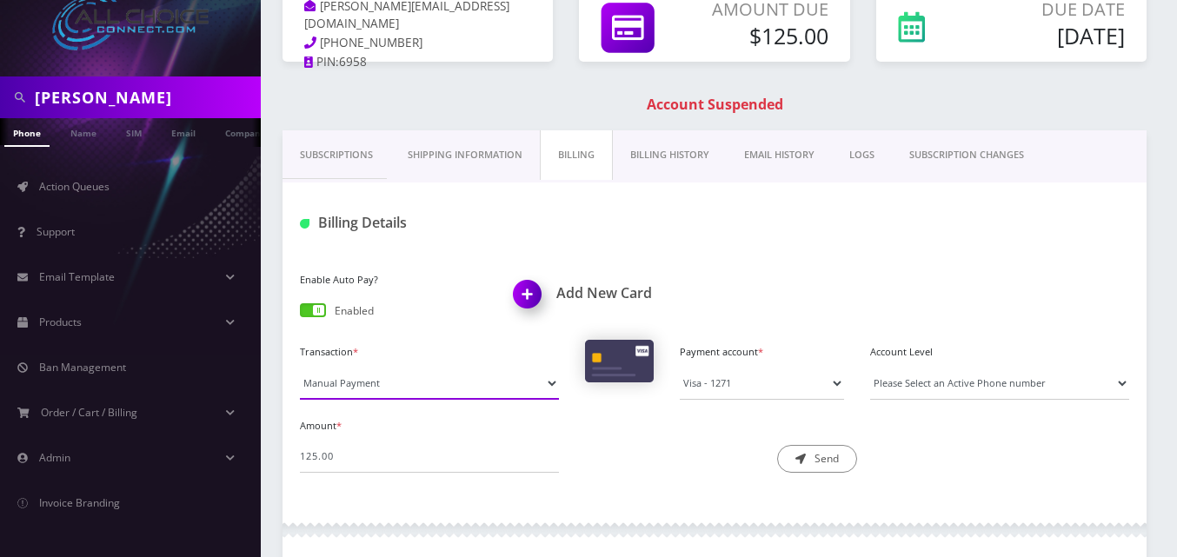
click at [416, 395] on select "Manual Payment Custom Charge Manual Credit Custom Invoice" at bounding box center [429, 383] width 259 height 33
click at [420, 349] on label "Transaction *" at bounding box center [429, 352] width 259 height 15
click at [420, 367] on select "Manual Payment Custom Charge Manual Credit Custom Invoice" at bounding box center [429, 383] width 259 height 33
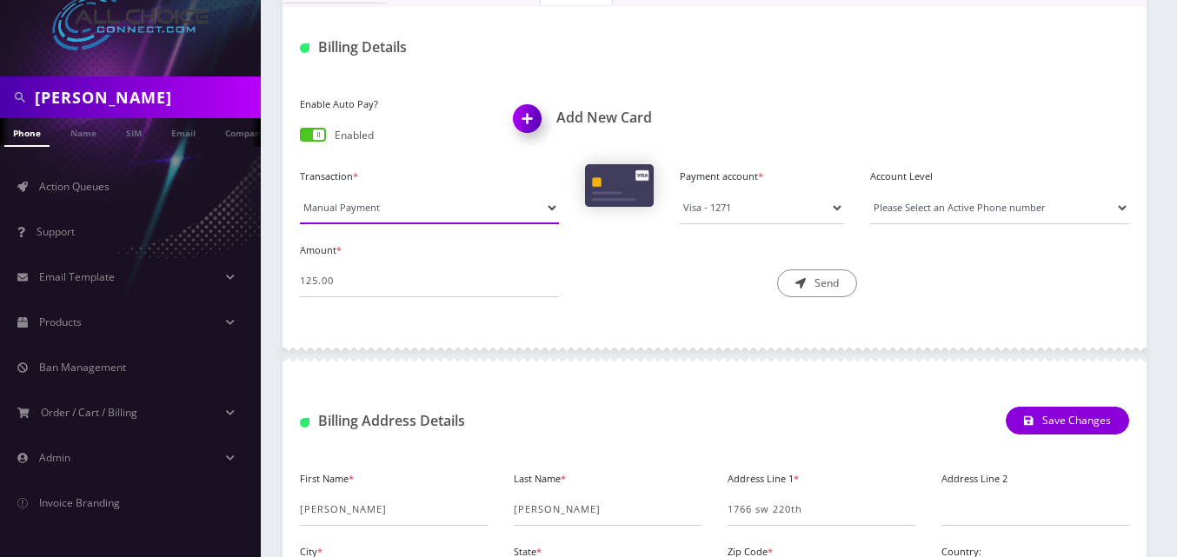
scroll to position [264, 0]
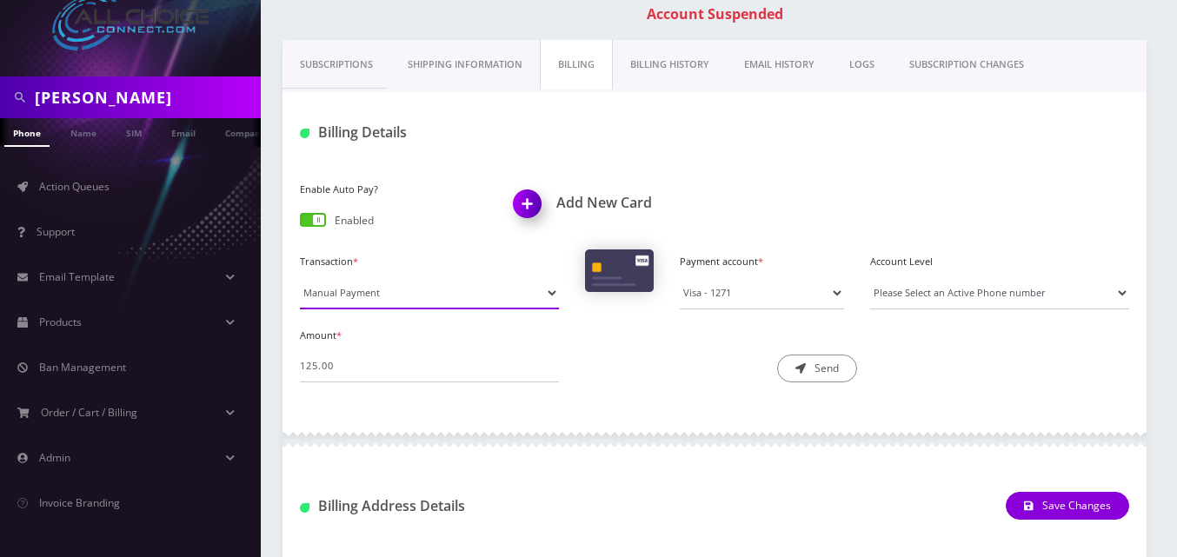
click at [431, 288] on select "Manual Payment Custom Charge Manual Credit Custom Invoice" at bounding box center [429, 292] width 259 height 33
click at [449, 243] on div "Enable Auto Pay? Enabled Add New Card" at bounding box center [714, 213] width 855 height 72
click at [1131, 296] on div "Account Level Please Select an Active Phone number Please select a Phone Number" at bounding box center [999, 279] width 285 height 60
click at [1126, 294] on select "Please Select an Active Phone number" at bounding box center [999, 292] width 259 height 33
click at [1089, 250] on div "Account Level Please Select an Active Phone number Please select a Phone Number" at bounding box center [999, 279] width 285 height 60
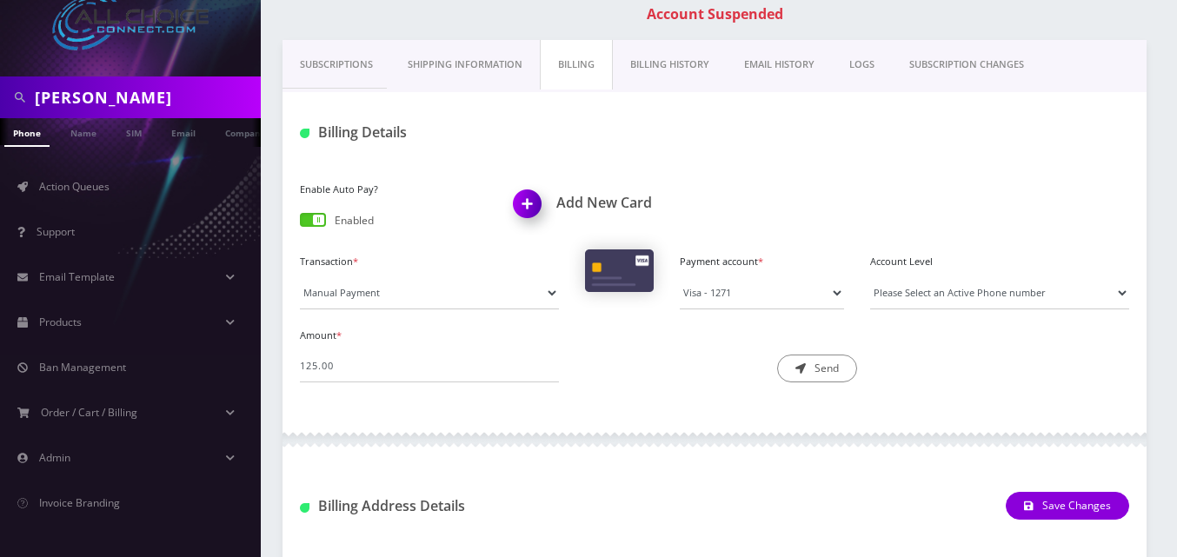
click at [667, 64] on link "Billing History" at bounding box center [670, 65] width 114 height 50
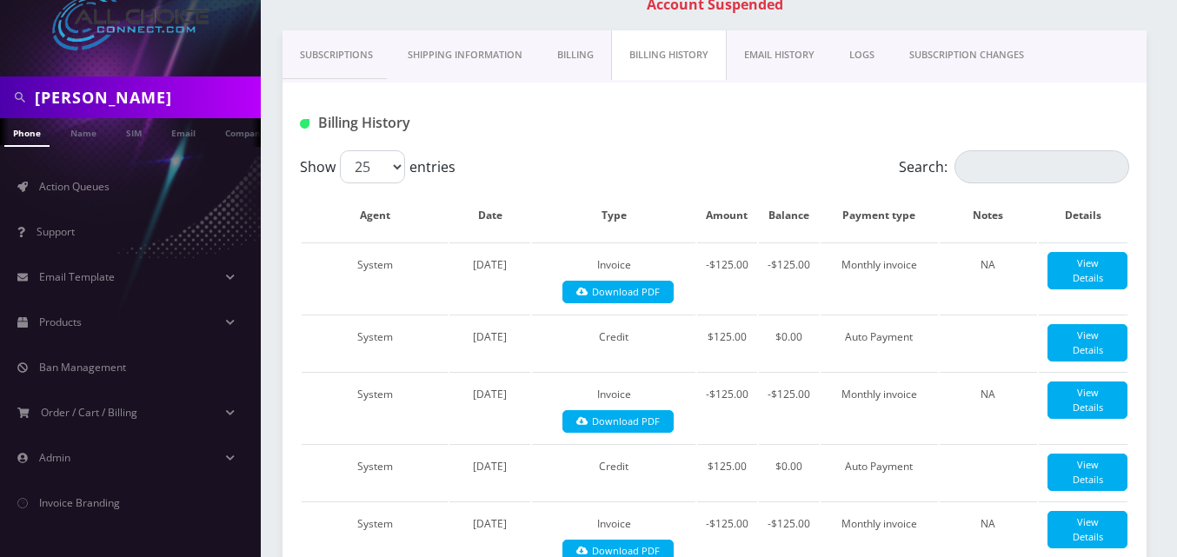
scroll to position [289, 0]
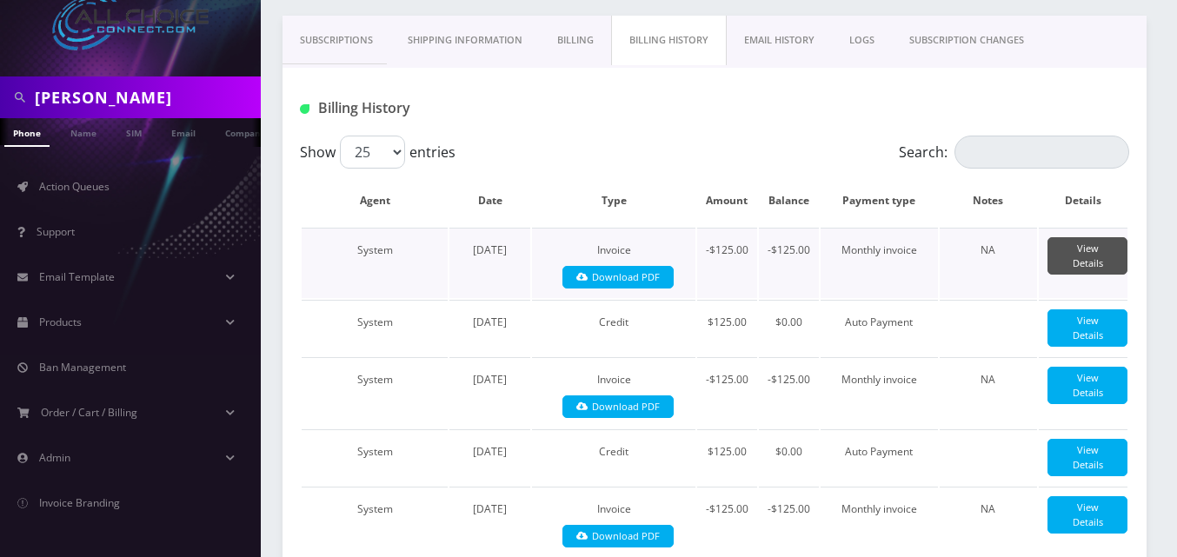
click at [1098, 255] on link "View Details" at bounding box center [1087, 255] width 80 height 37
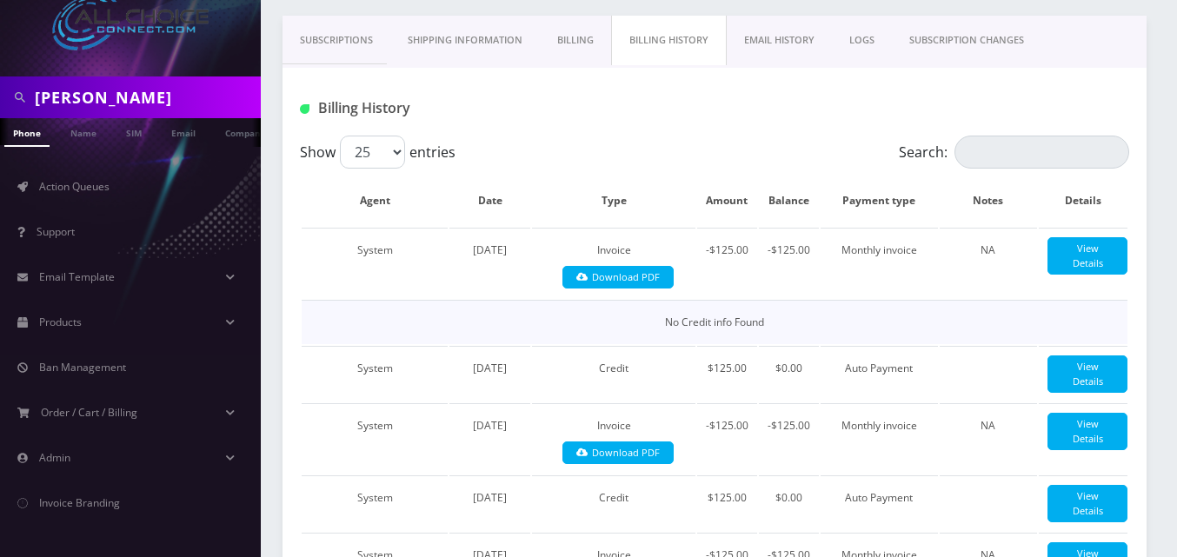
click at [563, 41] on link "Billing" at bounding box center [575, 41] width 71 height 50
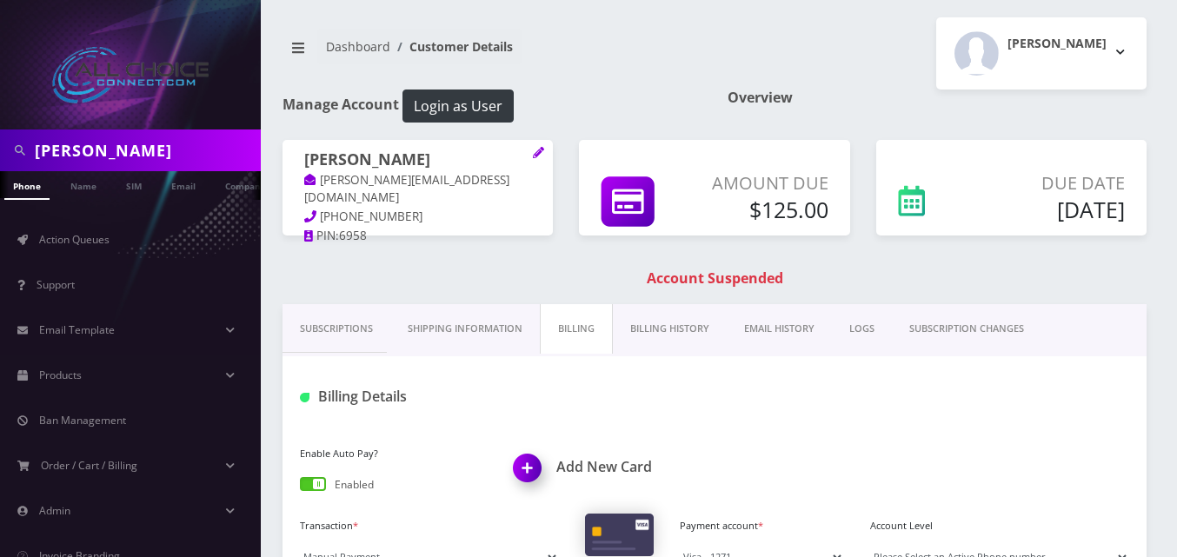
scroll to position [0, 9]
click at [441, 104] on button "Login as User" at bounding box center [457, 106] width 111 height 33
